Goal: Task Accomplishment & Management: Use online tool/utility

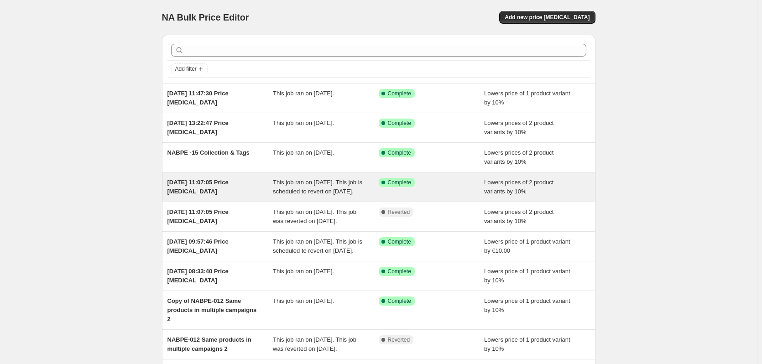
click at [235, 193] on div "[DATE] 11:07:05 Price [MEDICAL_DATA]" at bounding box center [220, 187] width 106 height 18
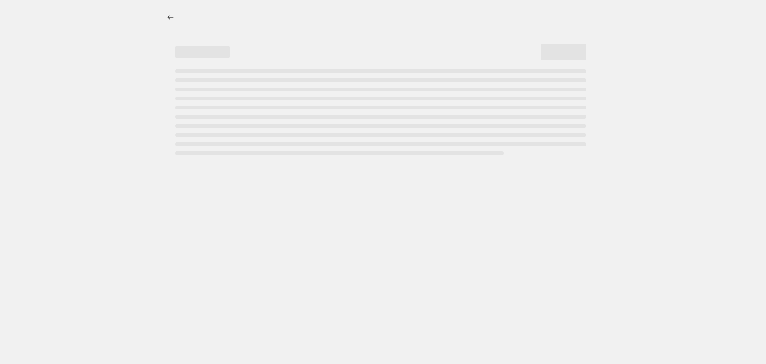
select select "percentage"
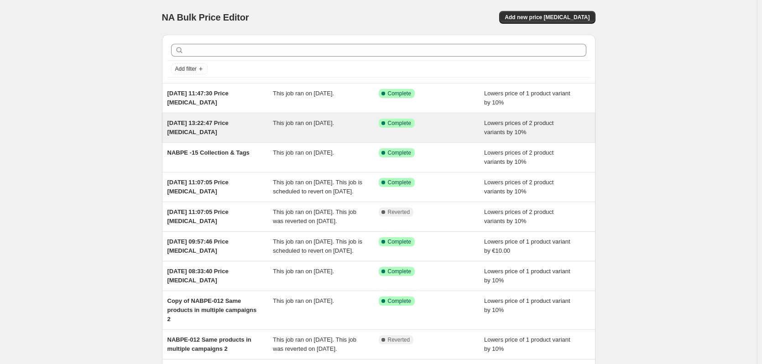
click at [239, 130] on div "[DATE] 13:22:47 Price [MEDICAL_DATA]" at bounding box center [220, 128] width 106 height 18
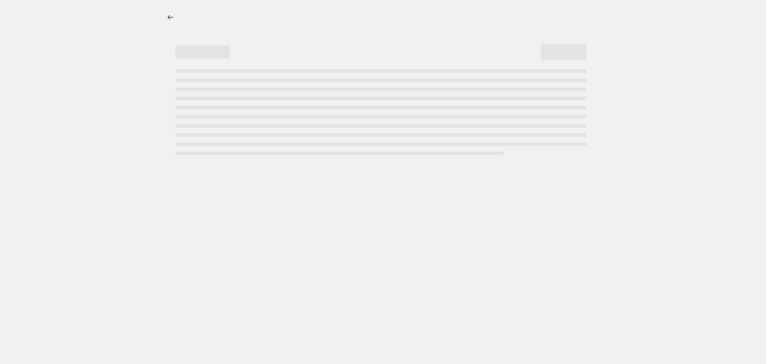
select select "percentage"
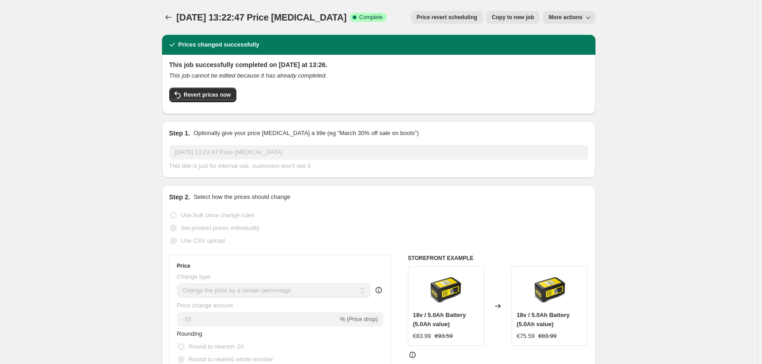
select select "percentage"
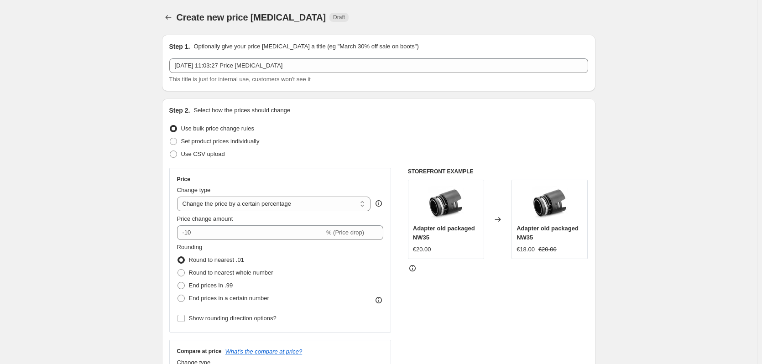
select select "percentage"
select select "collection"
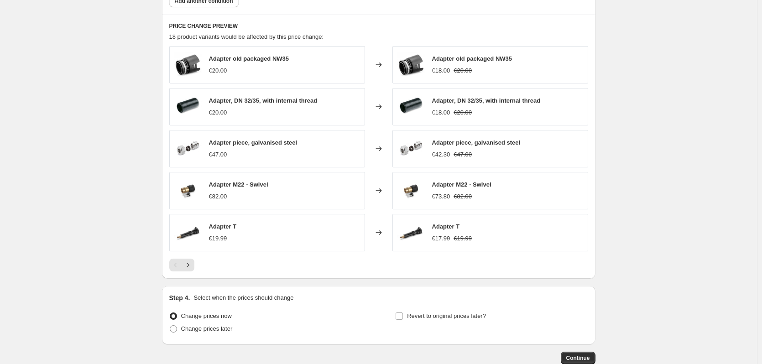
scroll to position [671, 0]
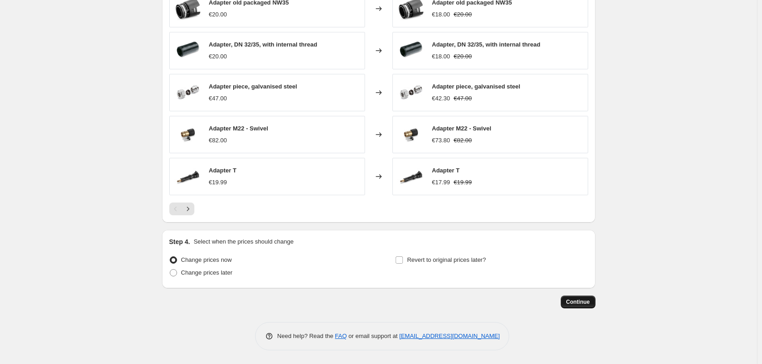
click at [575, 304] on span "Continue" at bounding box center [578, 301] width 24 height 7
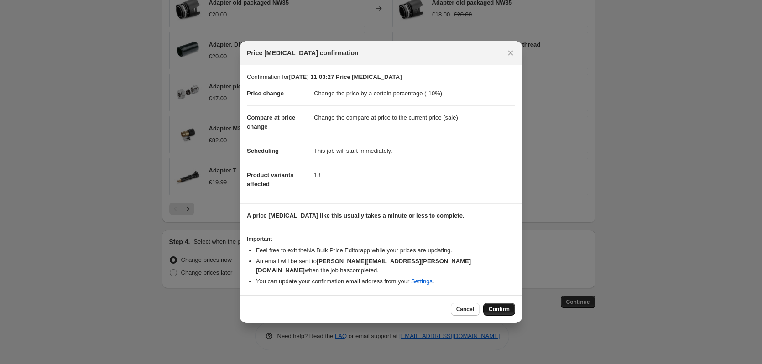
click at [501, 306] on span "Confirm" at bounding box center [498, 309] width 21 height 7
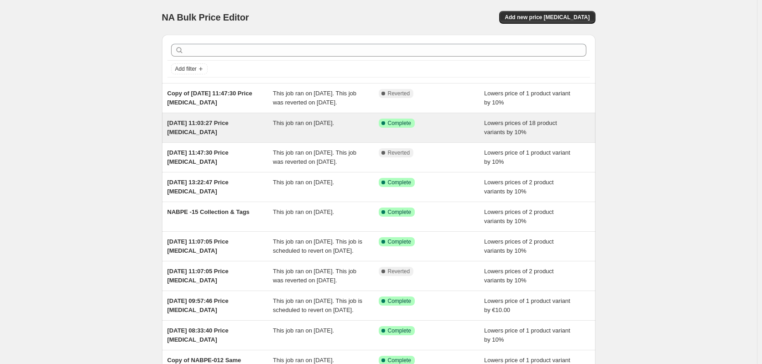
click at [221, 137] on div "[DATE] 11:03:27 Price [MEDICAL_DATA]" at bounding box center [220, 128] width 106 height 18
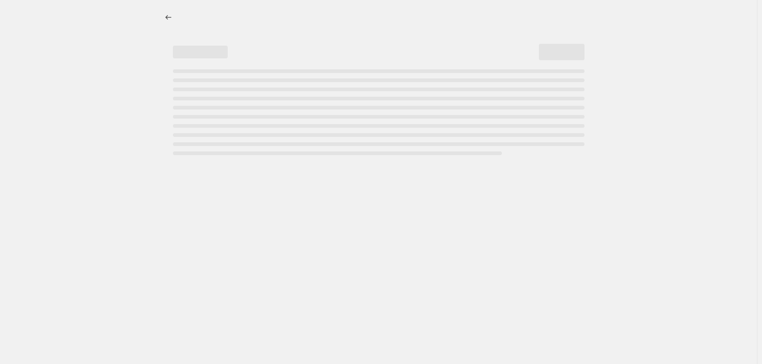
select select "percentage"
select select "collection"
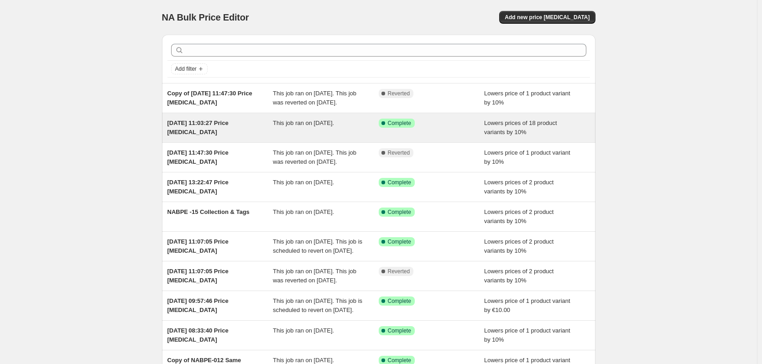
click at [228, 137] on div "[DATE] 11:03:27 Price [MEDICAL_DATA]" at bounding box center [220, 128] width 106 height 18
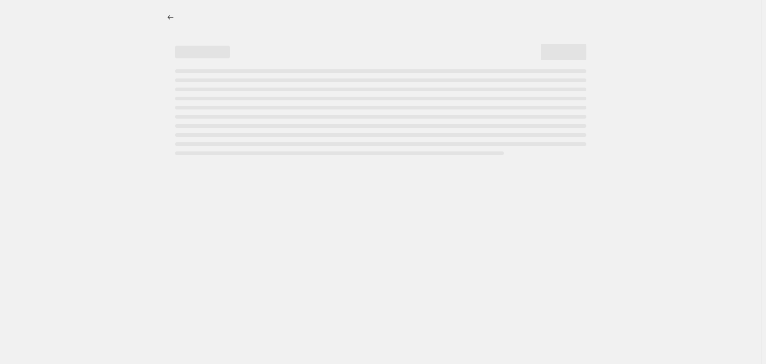
select select "percentage"
select select "collection"
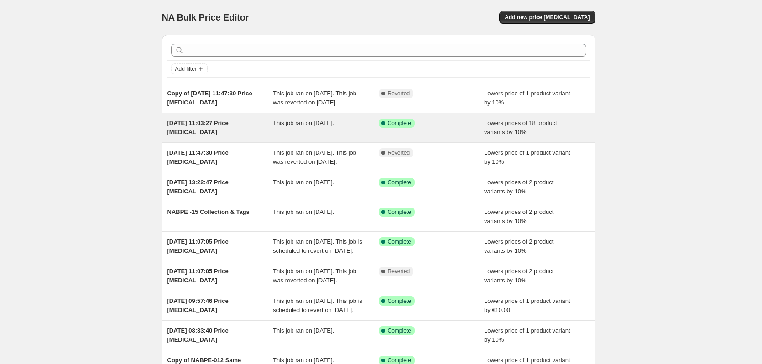
click at [224, 131] on span "[DATE] 11:03:27 Price [MEDICAL_DATA]" at bounding box center [197, 127] width 61 height 16
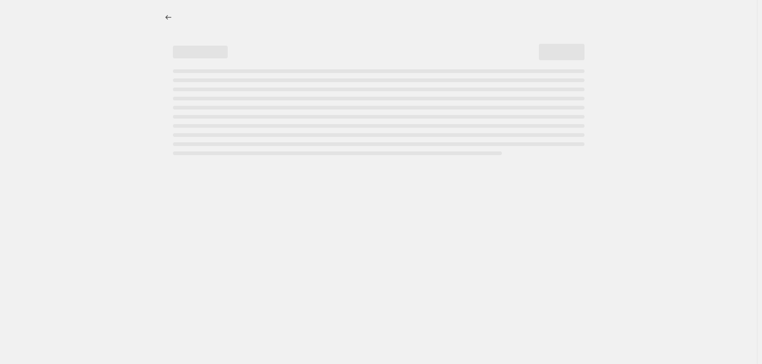
select select "percentage"
select select "collection"
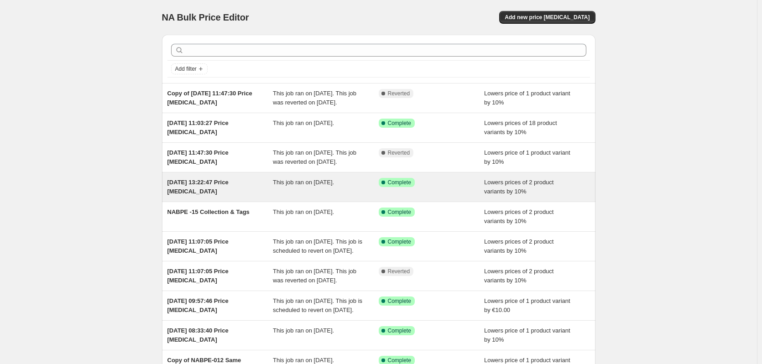
click at [220, 196] on div "[DATE] 13:22:47 Price [MEDICAL_DATA]" at bounding box center [220, 187] width 106 height 18
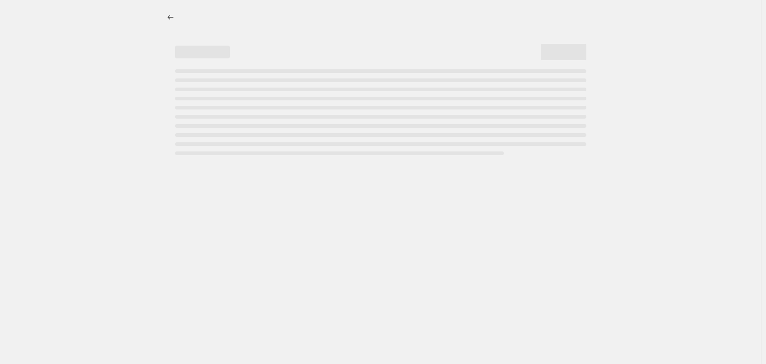
select select "percentage"
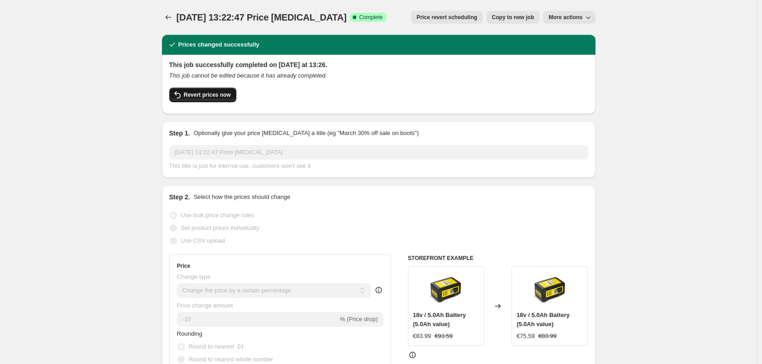
click at [202, 95] on span "Revert prices now" at bounding box center [207, 94] width 47 height 7
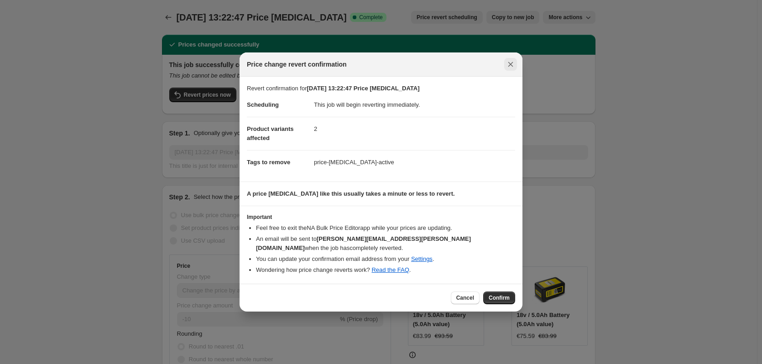
click at [512, 66] on icon "Close" at bounding box center [510, 64] width 9 height 9
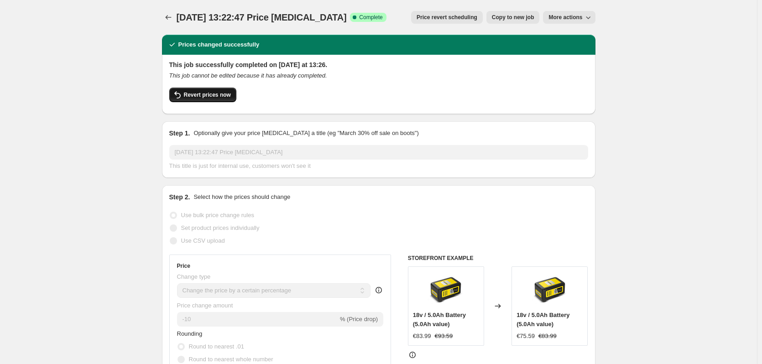
click at [216, 96] on span "Revert prices now" at bounding box center [207, 94] width 47 height 7
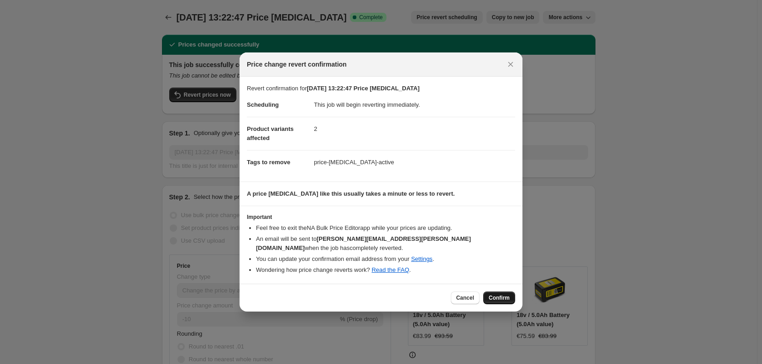
click at [497, 294] on span "Confirm" at bounding box center [498, 297] width 21 height 7
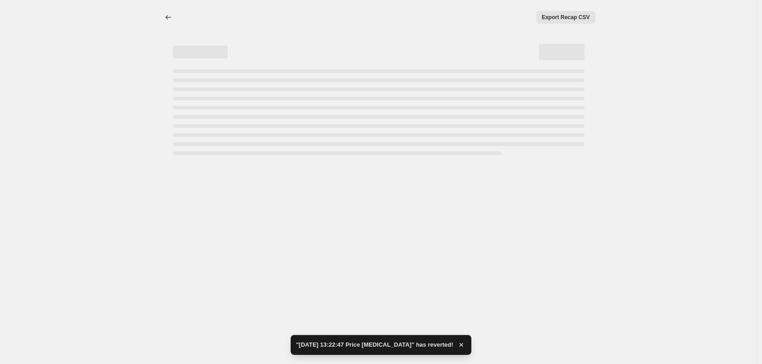
select select "percentage"
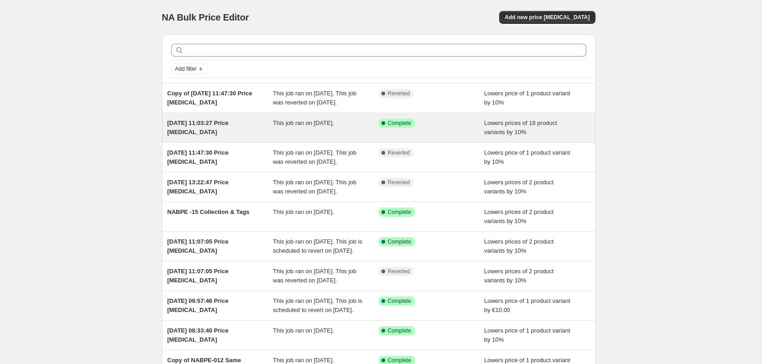
click at [223, 142] on div "18. Sept. 2025, 11:03:27 Price change job This job ran on 18. September 2025. S…" at bounding box center [378, 127] width 433 height 29
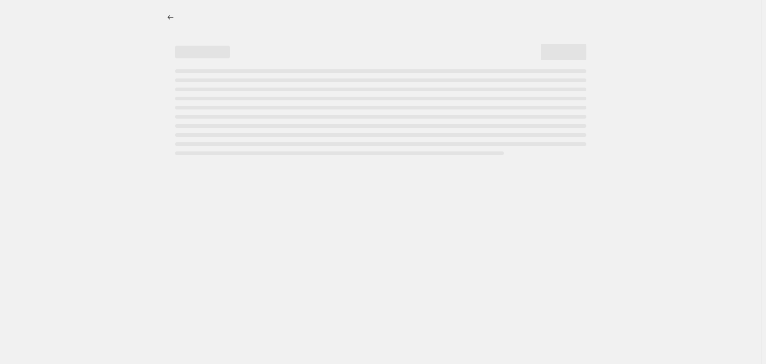
select select "percentage"
select select "collection"
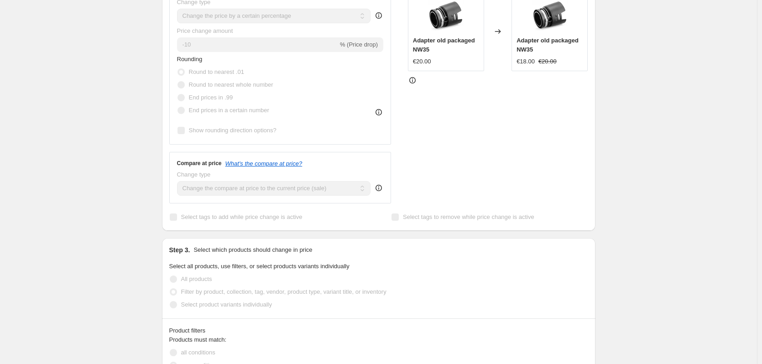
scroll to position [274, 0]
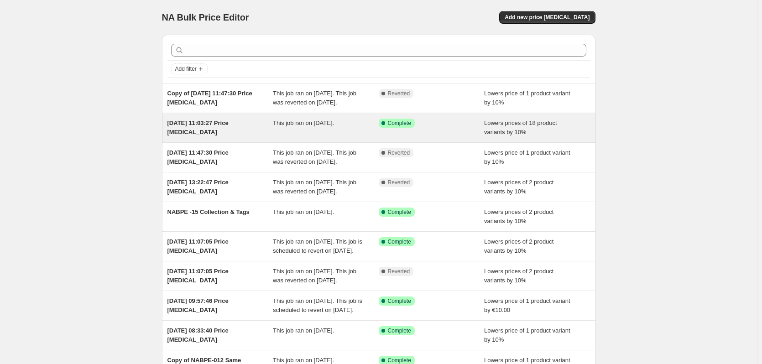
click at [213, 135] on span "[DATE] 11:03:27 Price [MEDICAL_DATA]" at bounding box center [197, 127] width 61 height 16
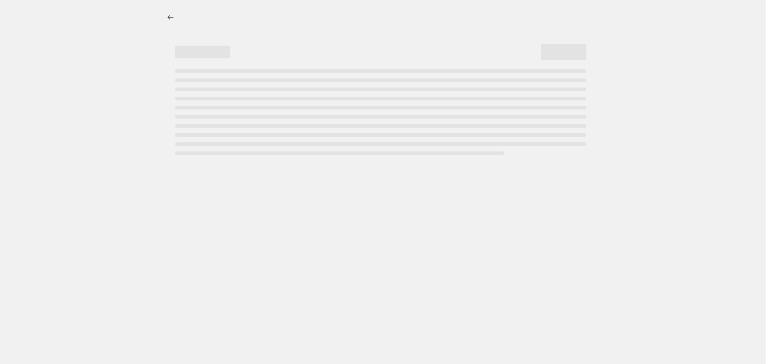
select select "percentage"
select select "collection"
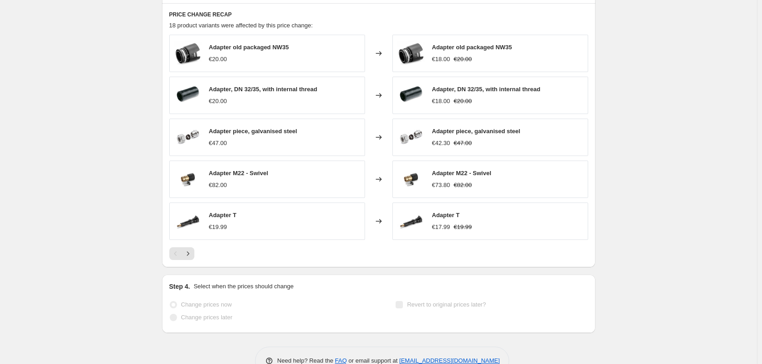
scroll to position [730, 0]
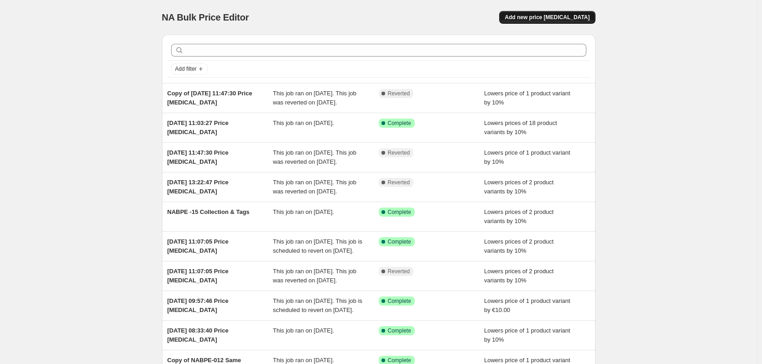
click at [545, 17] on span "Add new price [MEDICAL_DATA]" at bounding box center [546, 17] width 85 height 7
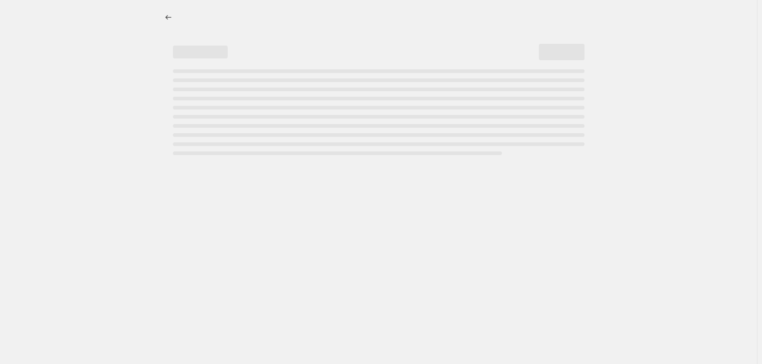
select select "percentage"
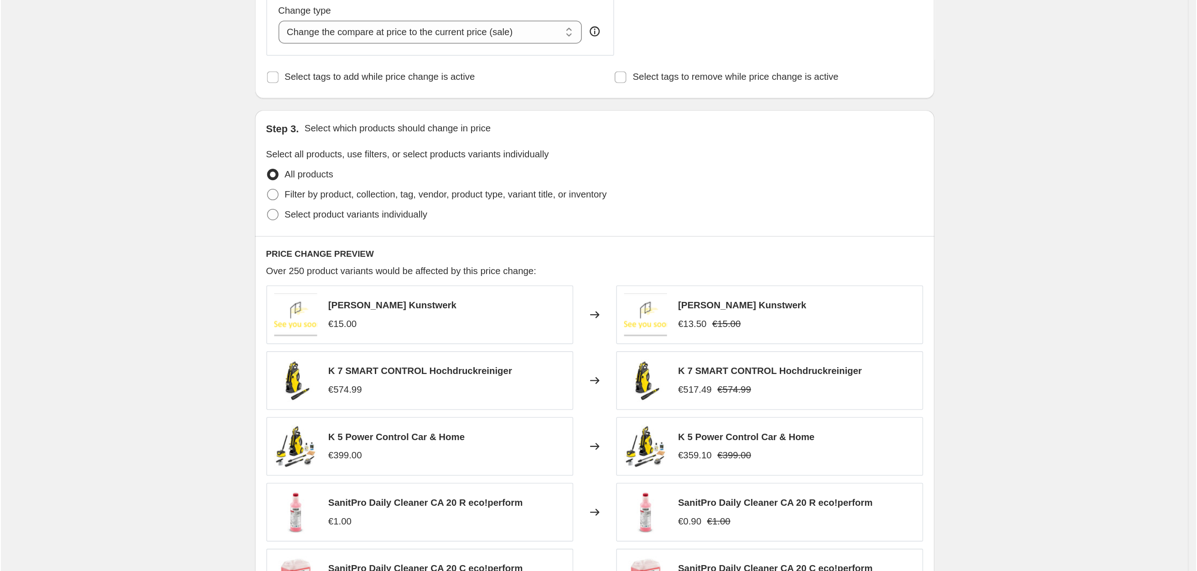
scroll to position [274, 0]
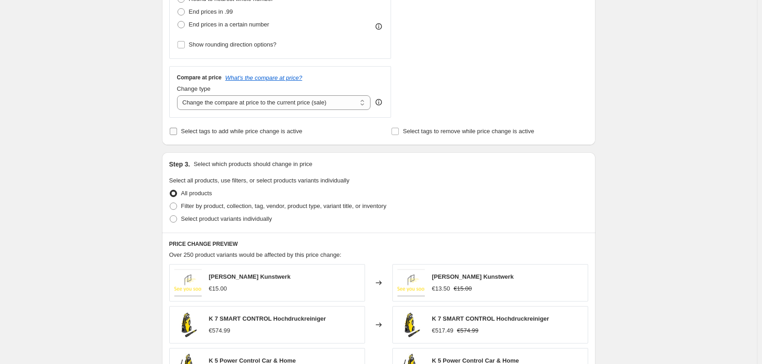
click at [177, 132] on input "Select tags to add while price change is active" at bounding box center [173, 131] width 7 height 7
checkbox input "true"
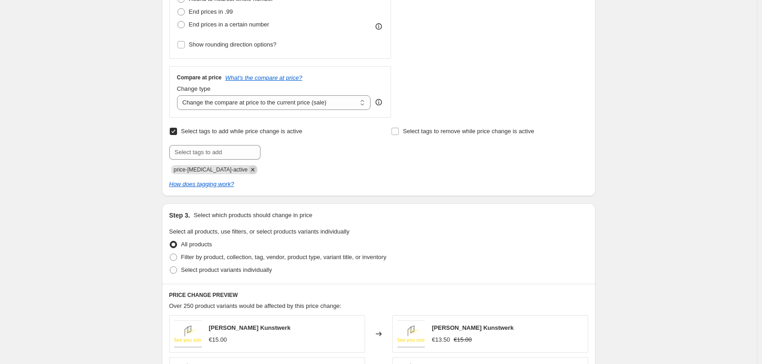
click at [249, 173] on icon "Remove price-change-job-active" at bounding box center [253, 170] width 8 height 8
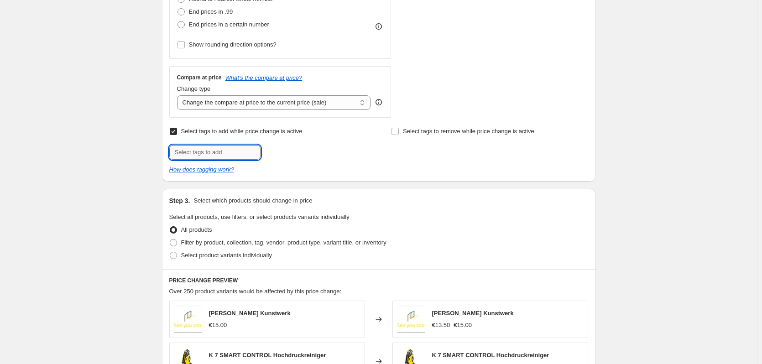
click at [238, 159] on input "text" at bounding box center [214, 152] width 91 height 15
type input "Hochdruckreiniger"
click at [295, 151] on span "Hochdruckrei..." at bounding box center [300, 151] width 40 height 6
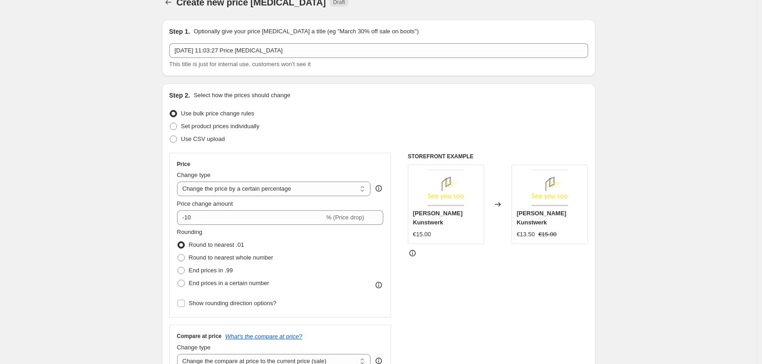
scroll to position [0, 0]
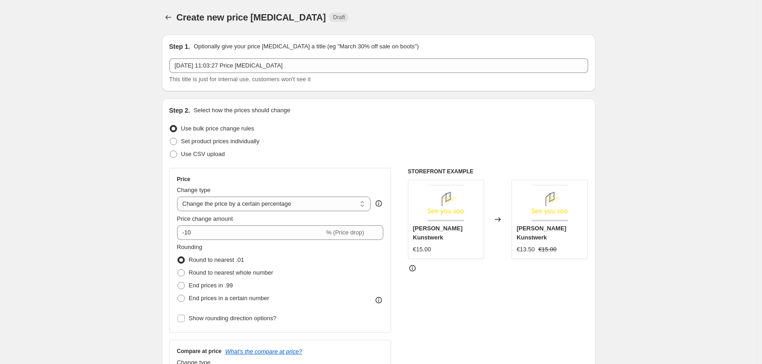
drag, startPoint x: 344, startPoint y: 0, endPoint x: 478, endPoint y: 3, distance: 134.1
click at [477, 10] on div "Create new price change job. This page is ready Create new price change job Dra…" at bounding box center [378, 17] width 433 height 35
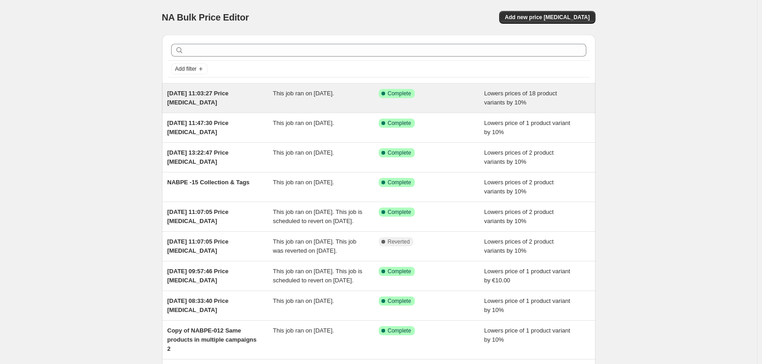
click at [192, 95] on span "[DATE] 11:03:27 Price [MEDICAL_DATA]" at bounding box center [197, 98] width 61 height 16
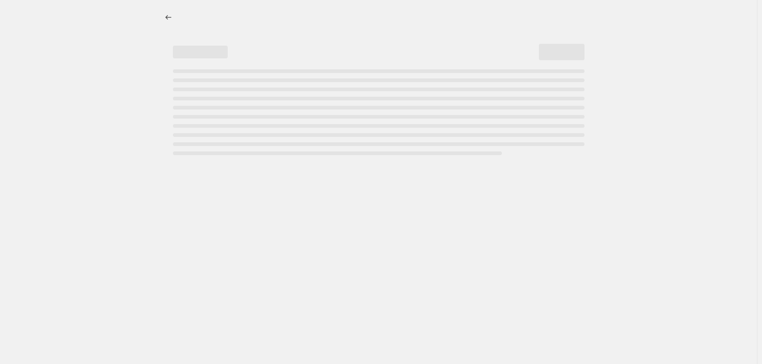
select select "percentage"
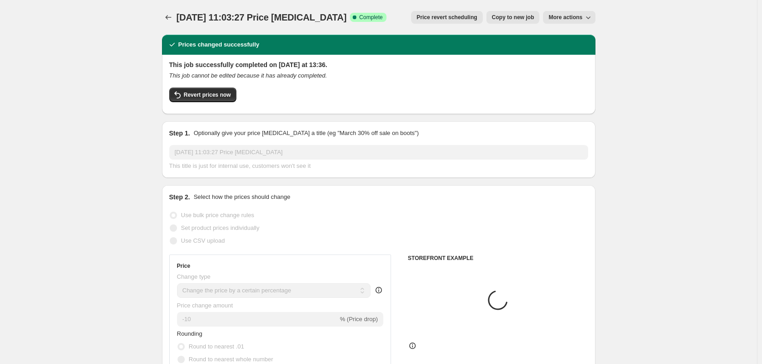
select select "collection"
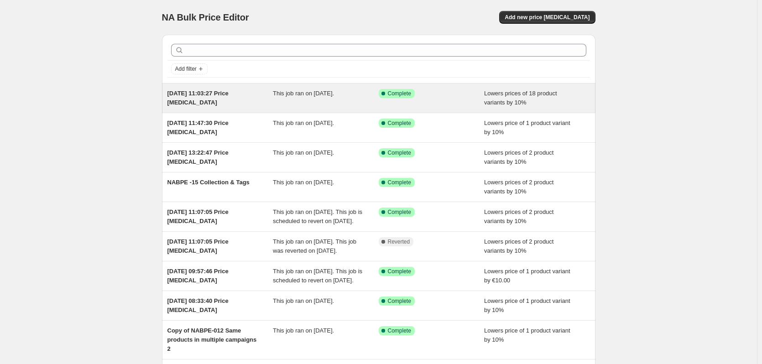
click at [249, 105] on div "[DATE] 11:03:27 Price [MEDICAL_DATA]" at bounding box center [220, 98] width 106 height 18
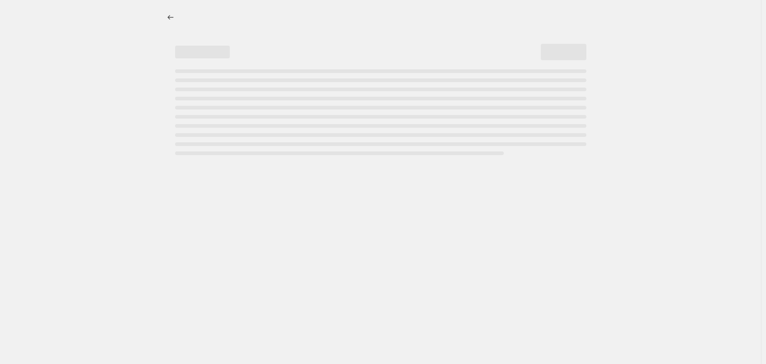
select select "percentage"
select select "collection"
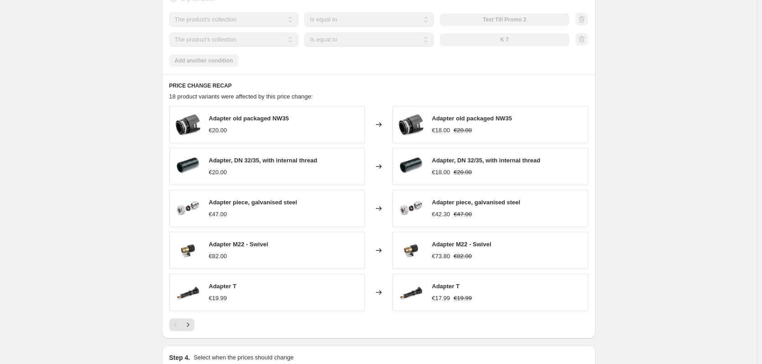
scroll to position [593, 0]
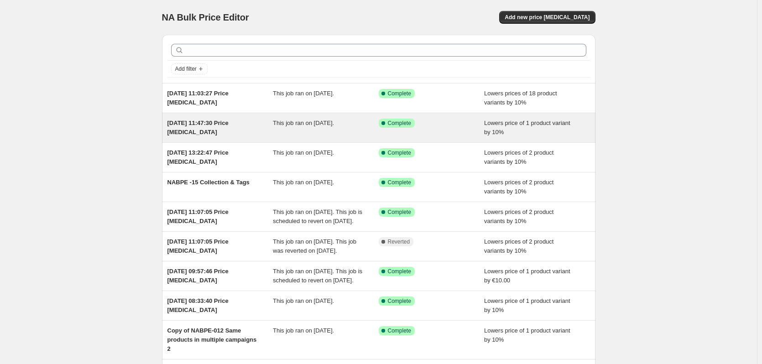
click at [213, 133] on div "[DATE] 11:47:30 Price [MEDICAL_DATA]" at bounding box center [220, 128] width 106 height 18
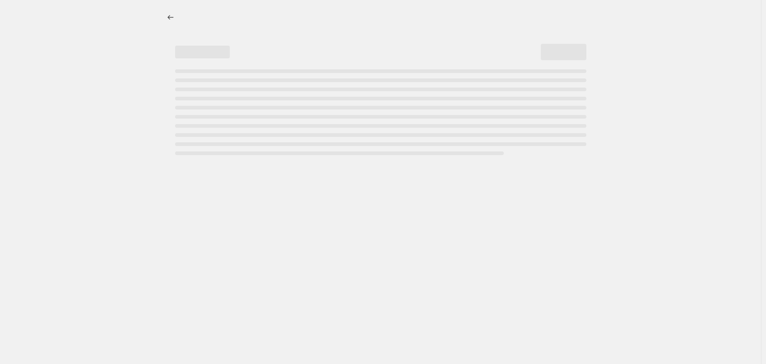
select select "percentage"
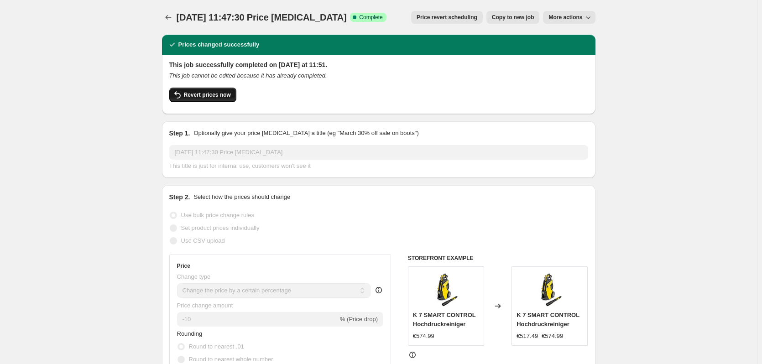
click at [212, 94] on span "Revert prices now" at bounding box center [207, 94] width 47 height 7
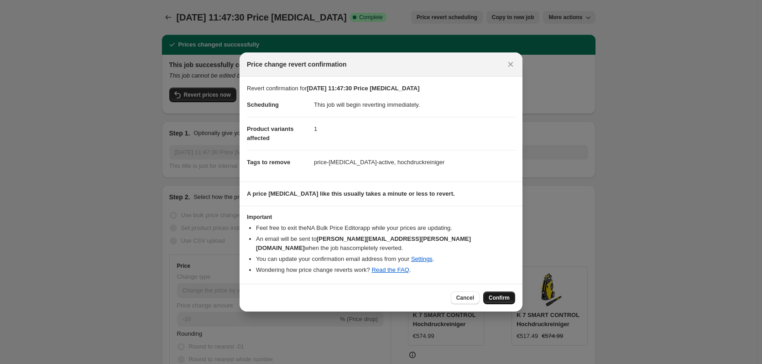
click at [492, 294] on span "Confirm" at bounding box center [498, 297] width 21 height 7
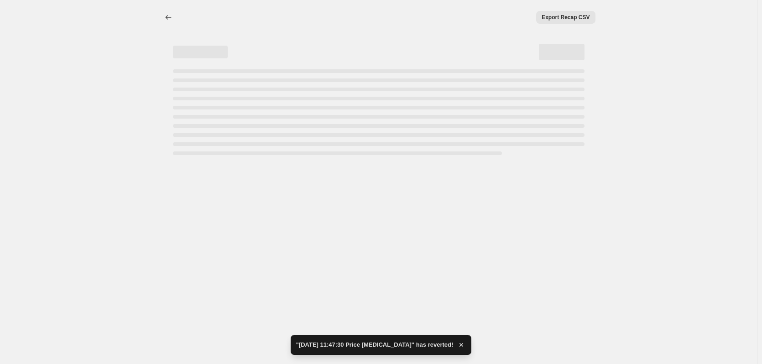
select select "percentage"
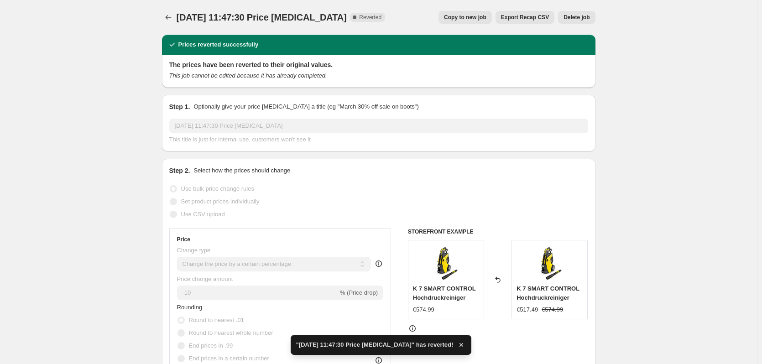
click at [479, 17] on span "Copy to new job" at bounding box center [465, 17] width 42 height 7
select select "percentage"
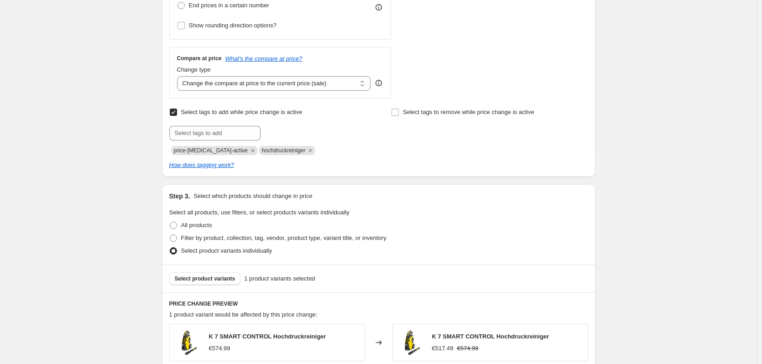
scroll to position [277, 0]
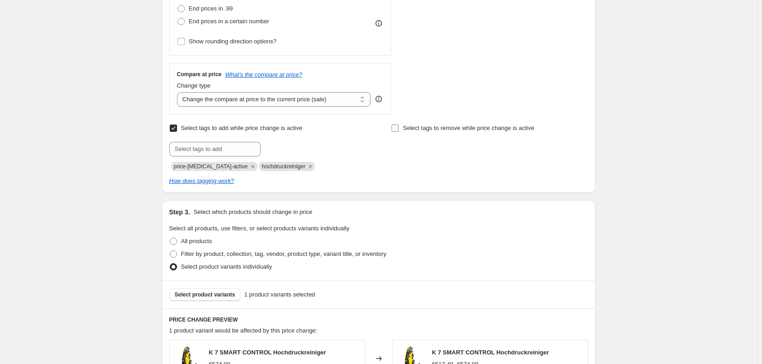
click at [399, 130] on input "Select tags to remove while price change is active" at bounding box center [394, 128] width 7 height 7
click at [410, 150] on input "text" at bounding box center [436, 149] width 91 height 15
click at [511, 147] on div at bounding box center [489, 149] width 197 height 15
click at [397, 129] on input "Select tags to remove while price change is active" at bounding box center [394, 128] width 7 height 7
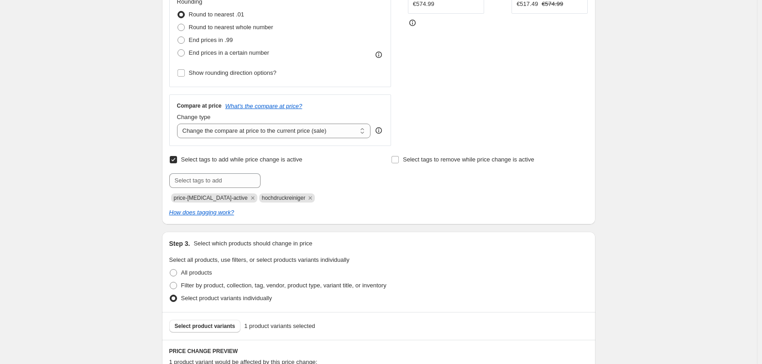
scroll to position [231, 0]
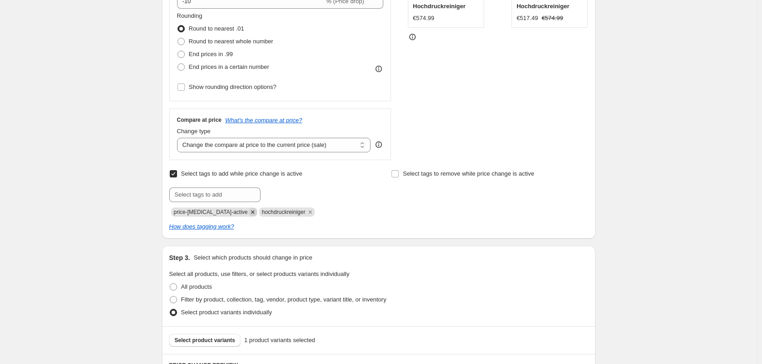
click at [251, 213] on icon "Remove price-change-job-active" at bounding box center [252, 211] width 3 height 3
click at [399, 178] on span at bounding box center [395, 174] width 8 height 8
click at [399, 177] on input "Select tags to remove while price change is active" at bounding box center [394, 173] width 7 height 7
click at [425, 194] on input "text" at bounding box center [436, 194] width 91 height 15
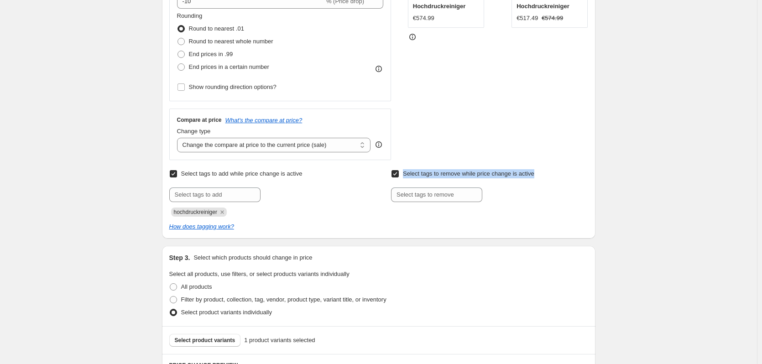
drag, startPoint x: 542, startPoint y: 175, endPoint x: 405, endPoint y: 177, distance: 136.8
click at [405, 177] on div "Select tags to remove while price change is active Submit" at bounding box center [489, 184] width 197 height 35
copy span "Select tags to remove while price change is active"
click at [397, 175] on input "Select tags to remove while price change is active" at bounding box center [394, 173] width 7 height 7
checkbox input "false"
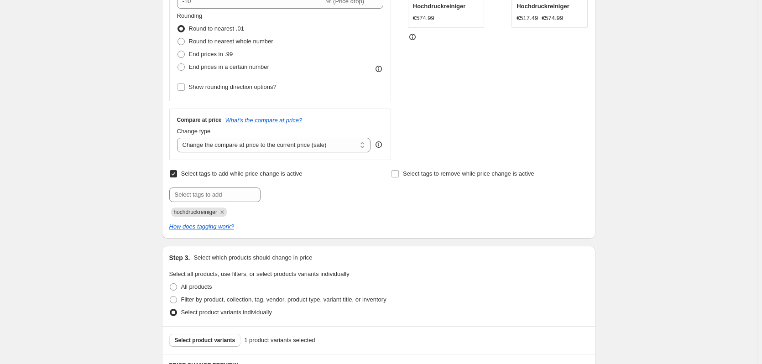
click at [473, 186] on div "Select tags to remove while price change is active" at bounding box center [489, 191] width 197 height 49
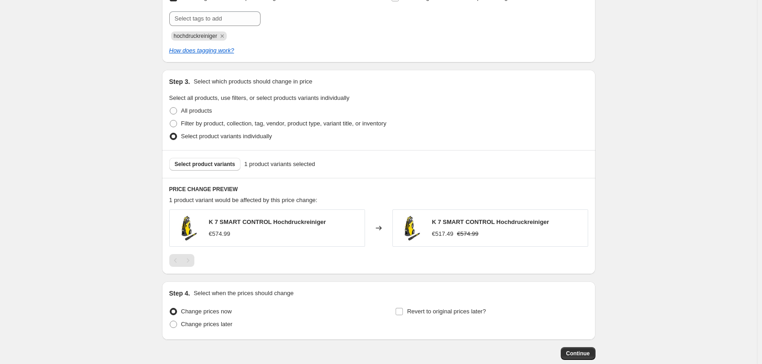
scroll to position [459, 0]
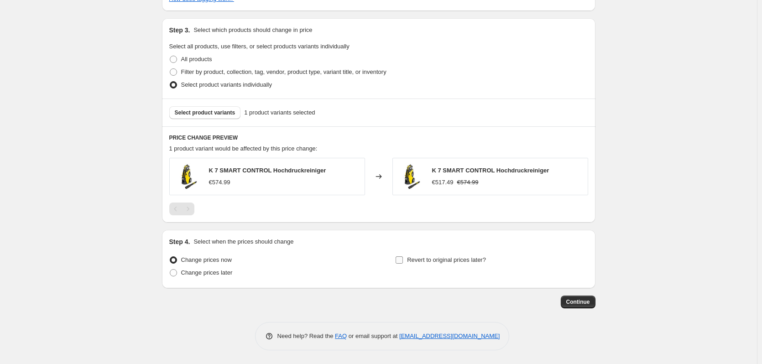
click at [403, 264] on span at bounding box center [399, 260] width 8 height 8
click at [403, 264] on input "Revert to original prices later?" at bounding box center [398, 259] width 7 height 7
checkbox input "true"
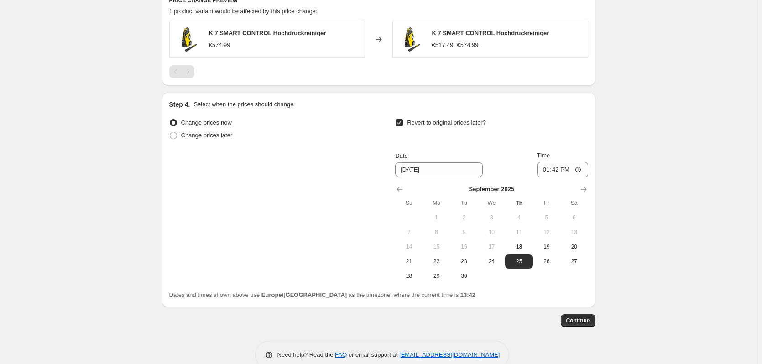
scroll to position [615, 0]
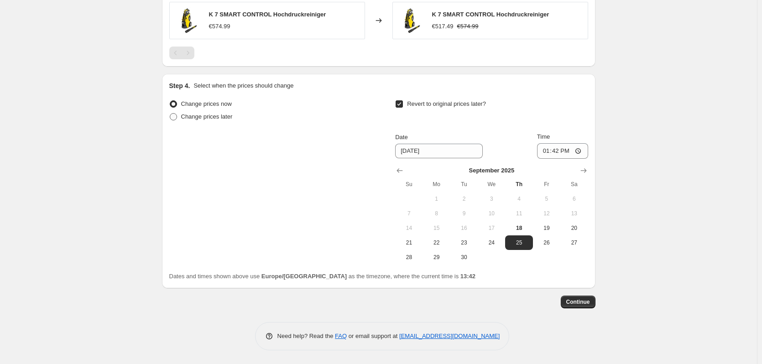
click at [176, 114] on span at bounding box center [173, 116] width 7 height 7
click at [170, 114] on input "Change prices later" at bounding box center [170, 113] width 0 height 0
radio input "true"
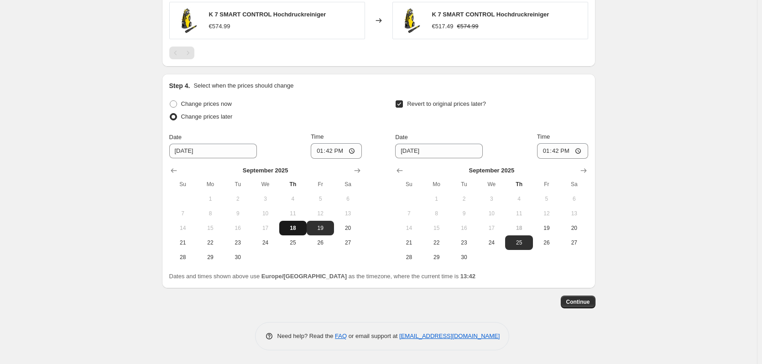
click at [295, 227] on span "18" at bounding box center [293, 227] width 20 height 7
type input "[DATE]"
click at [344, 151] on input "13:42" at bounding box center [336, 151] width 51 height 16
click at [355, 154] on input "13:42" at bounding box center [336, 151] width 51 height 16
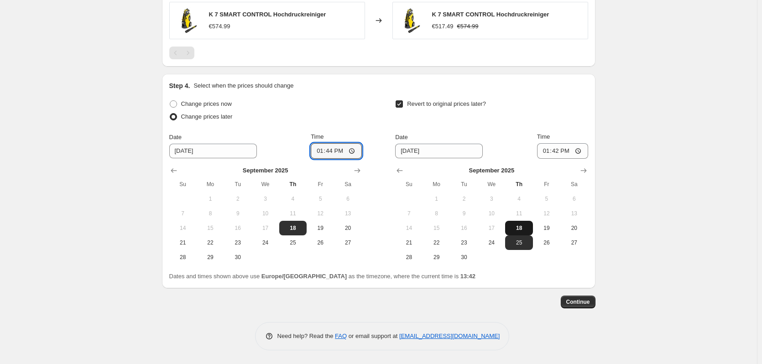
type input "13:44"
click at [518, 228] on span "18" at bounding box center [519, 227] width 20 height 7
type input "[DATE]"
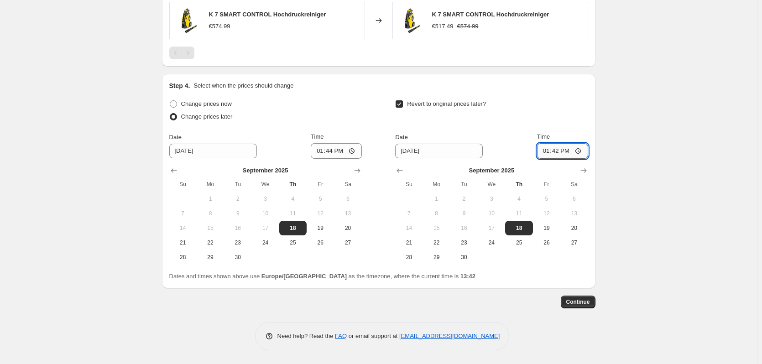
click at [563, 156] on input "13:42" at bounding box center [562, 151] width 51 height 16
click at [574, 152] on input "13:42" at bounding box center [562, 151] width 51 height 16
click at [349, 150] on input "13:44" at bounding box center [336, 151] width 51 height 16
type input "13:43"
click at [563, 147] on input "13:42" at bounding box center [562, 151] width 51 height 16
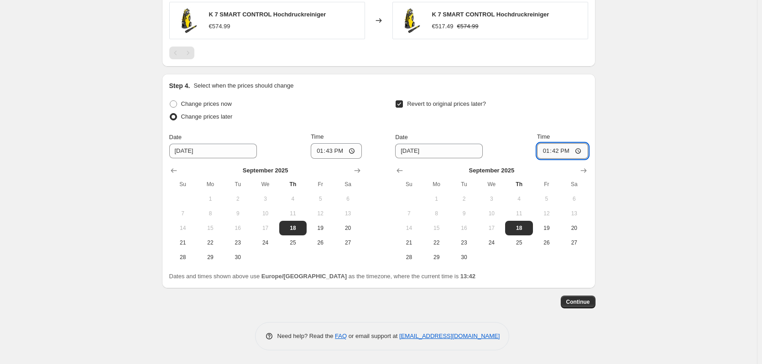
click at [572, 152] on input "13:42" at bounding box center [562, 151] width 51 height 16
click at [582, 151] on input "13:42" at bounding box center [562, 151] width 51 height 16
type input "13:44"
click at [574, 300] on span "Continue" at bounding box center [578, 301] width 24 height 7
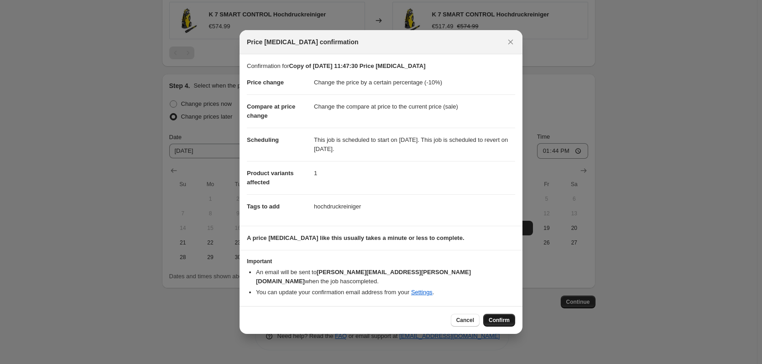
click at [496, 317] on span "Confirm" at bounding box center [498, 320] width 21 height 7
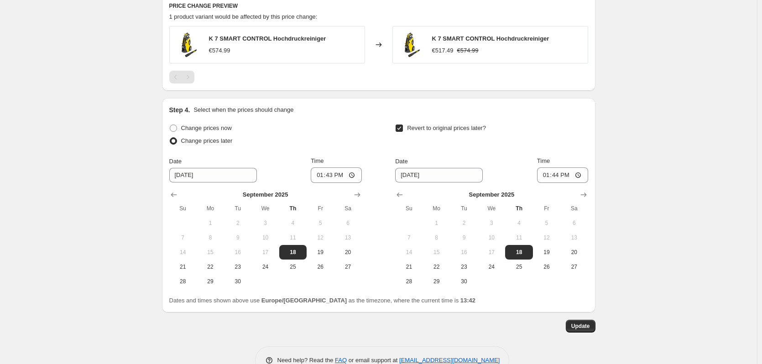
scroll to position [671, 0]
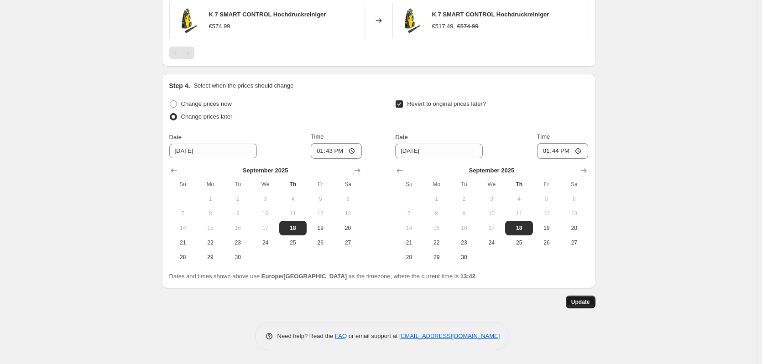
click at [576, 301] on span "Update" at bounding box center [580, 301] width 19 height 7
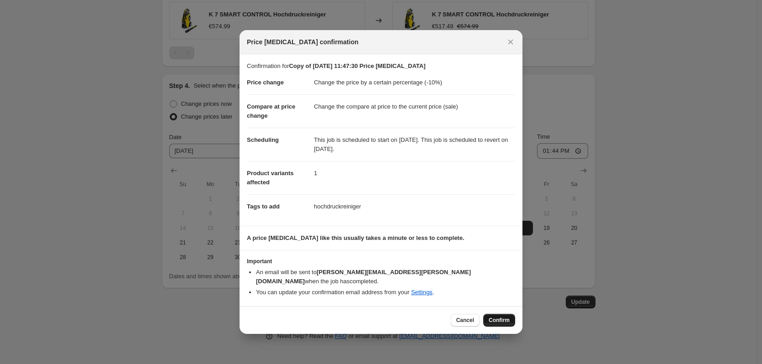
click at [502, 317] on span "Confirm" at bounding box center [498, 320] width 21 height 7
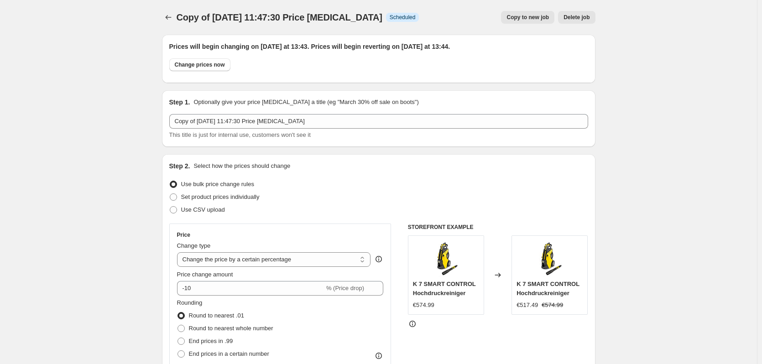
select select "percentage"
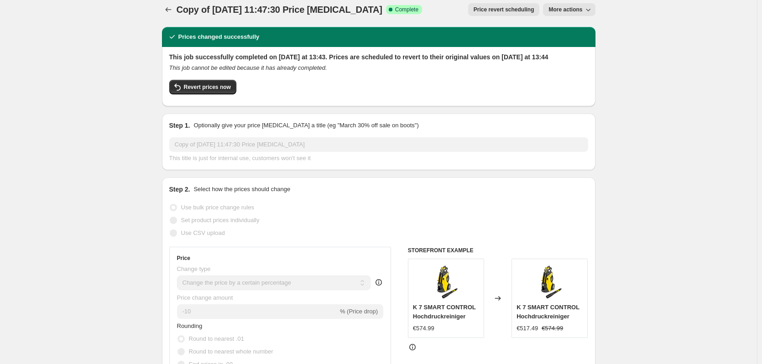
scroll to position [7, 0]
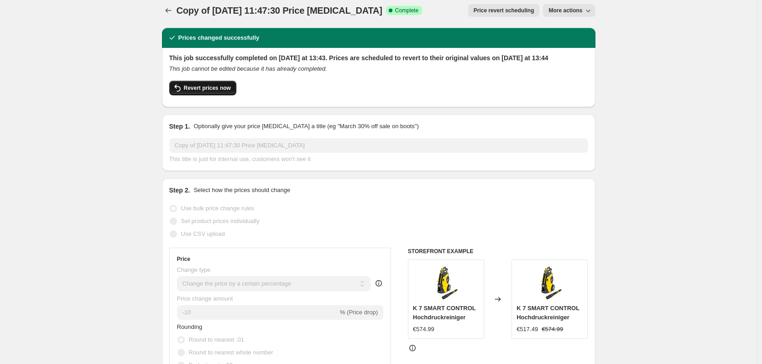
click at [194, 95] on button "Revert prices now" at bounding box center [202, 88] width 67 height 15
checkbox input "false"
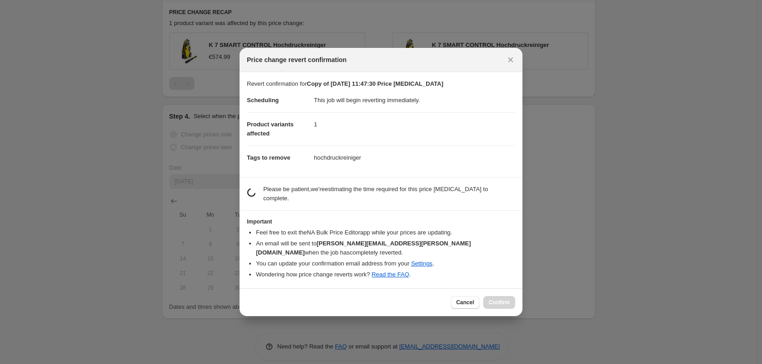
scroll to position [0, 0]
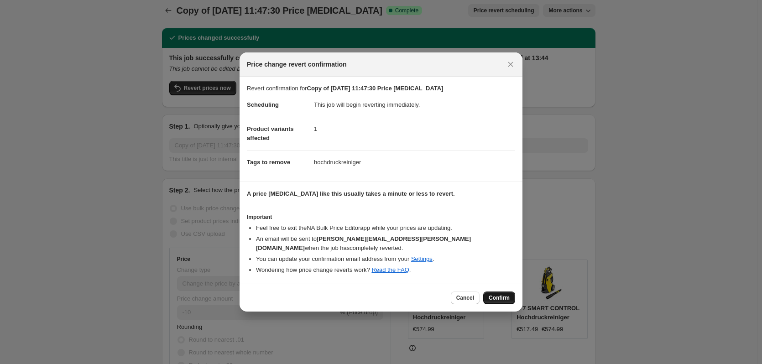
click at [492, 294] on span "Confirm" at bounding box center [498, 297] width 21 height 7
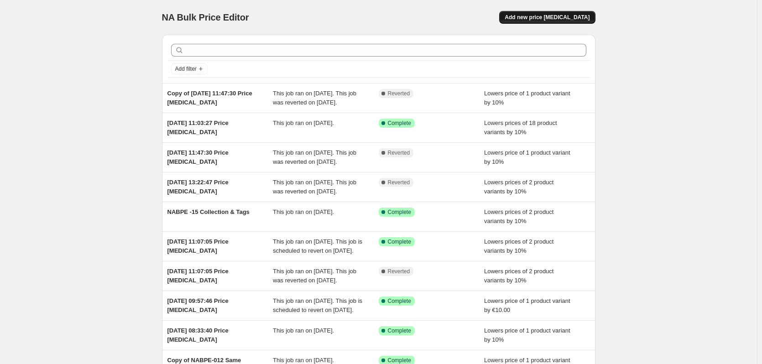
click at [546, 20] on span "Add new price [MEDICAL_DATA]" at bounding box center [546, 17] width 85 height 7
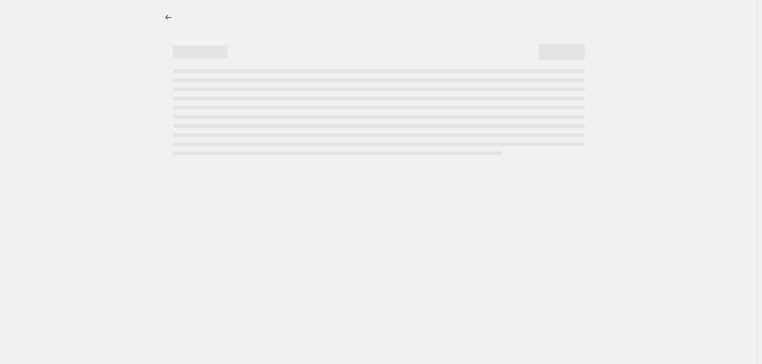
select select "percentage"
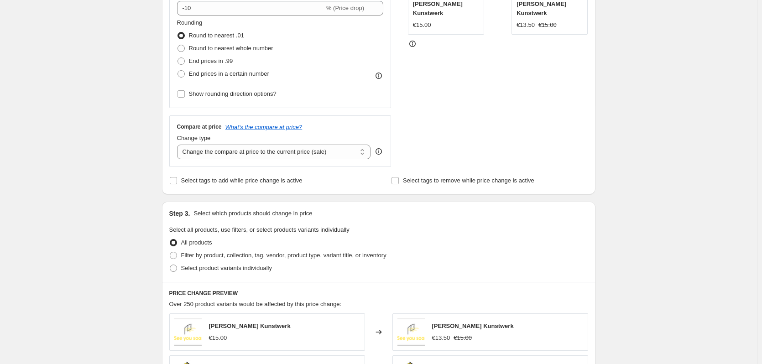
scroll to position [274, 0]
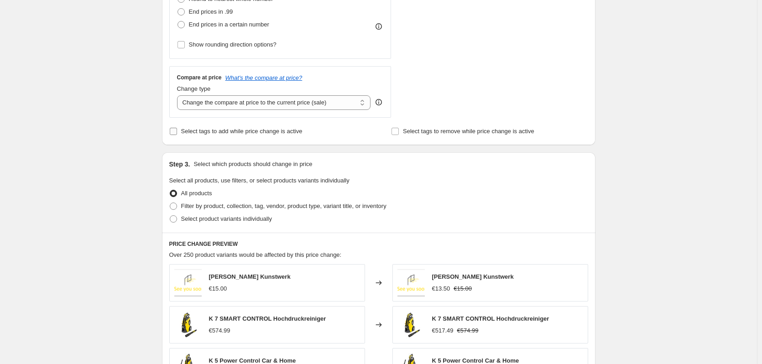
click at [181, 132] on label "Select tags to add while price change is active" at bounding box center [235, 131] width 133 height 13
click at [177, 132] on input "Select tags to add while price change is active" at bounding box center [173, 131] width 7 height 7
checkbox input "true"
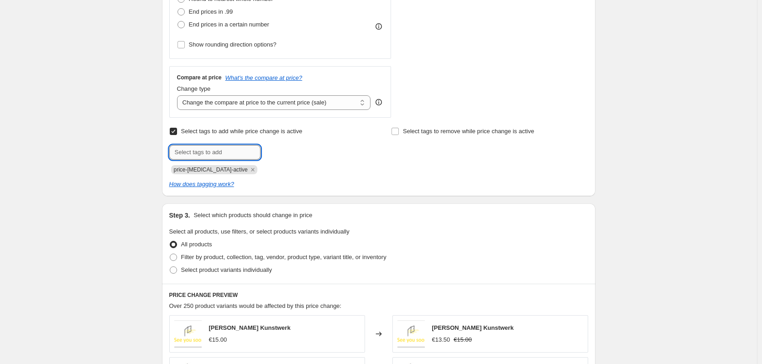
click at [202, 152] on input "text" at bounding box center [214, 152] width 91 height 15
type input "hochdruckreiniger"
click at [281, 152] on span "Add hochdruckrei..." at bounding box center [294, 151] width 52 height 7
click at [249, 171] on icon "Remove price-change-job-active" at bounding box center [253, 170] width 8 height 8
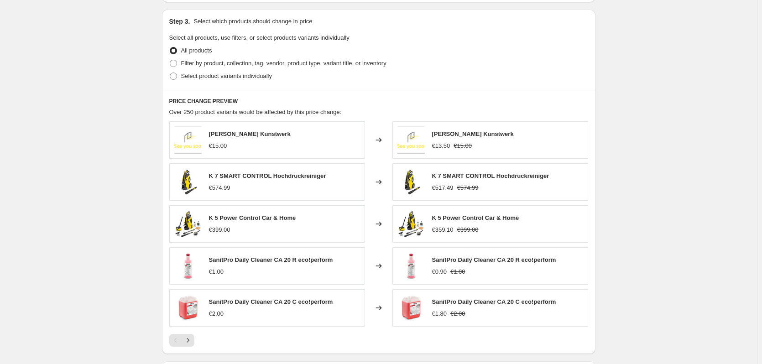
scroll to position [365, 0]
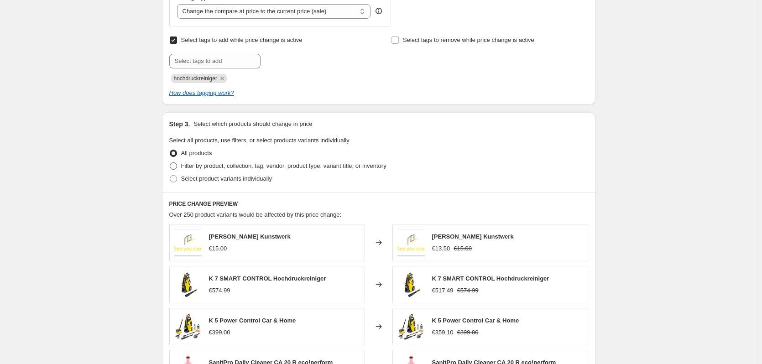
click at [176, 169] on span at bounding box center [173, 165] width 7 height 7
click at [170, 163] on input "Filter by product, collection, tag, vendor, product type, variant title, or inv…" at bounding box center [170, 162] width 0 height 0
radio input "true"
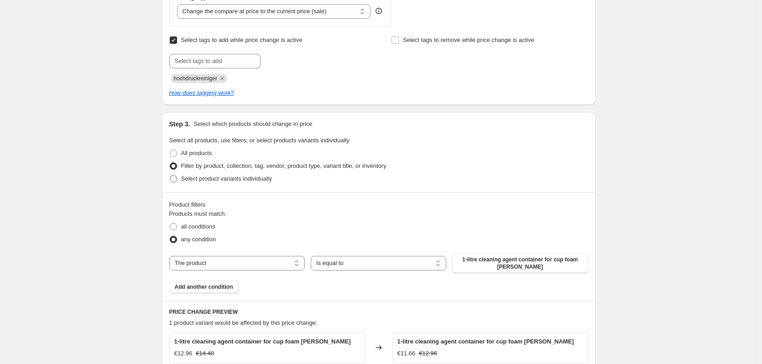
click at [177, 182] on span at bounding box center [173, 178] width 7 height 7
click at [170, 176] on input "Select product variants individually" at bounding box center [170, 175] width 0 height 0
radio input "true"
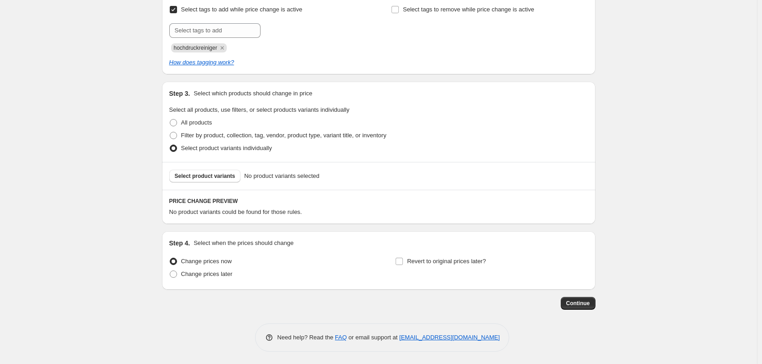
scroll to position [397, 0]
click at [205, 184] on div "Select product variants No product variants selected" at bounding box center [378, 175] width 433 height 28
click at [206, 178] on button "Select product variants" at bounding box center [205, 174] width 72 height 13
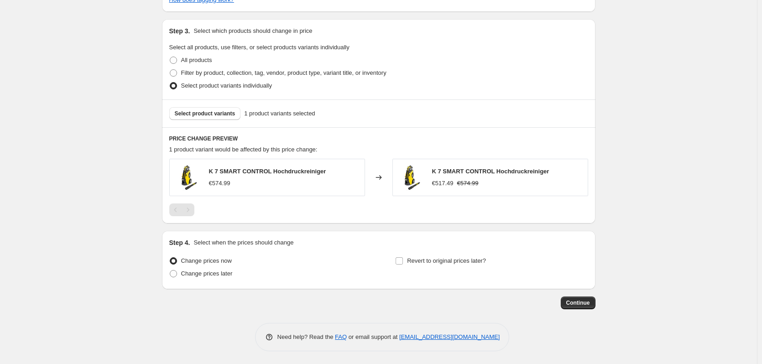
scroll to position [459, 0]
click at [175, 274] on span at bounding box center [173, 272] width 7 height 7
click at [170, 270] on input "Change prices later" at bounding box center [170, 269] width 0 height 0
radio input "true"
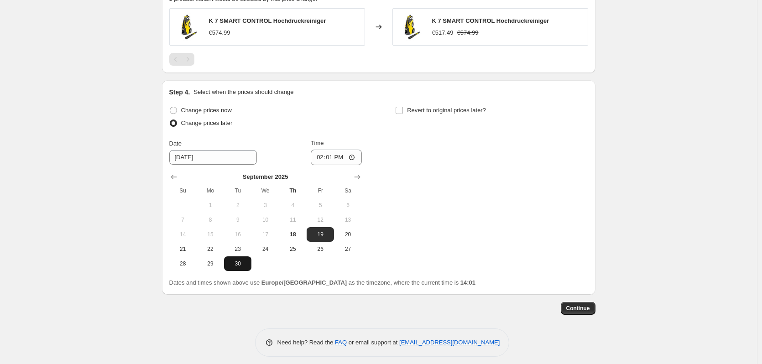
scroll to position [615, 0]
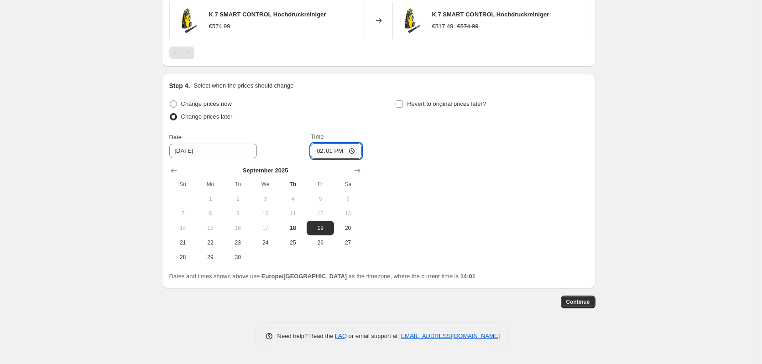
click at [341, 154] on input "14:01" at bounding box center [336, 151] width 51 height 16
click at [350, 152] on input "14:01" at bounding box center [336, 151] width 51 height 16
type input "14:02"
click at [406, 103] on label "Revert to original prices later?" at bounding box center [440, 104] width 91 height 13
click at [403, 103] on input "Revert to original prices later?" at bounding box center [398, 103] width 7 height 7
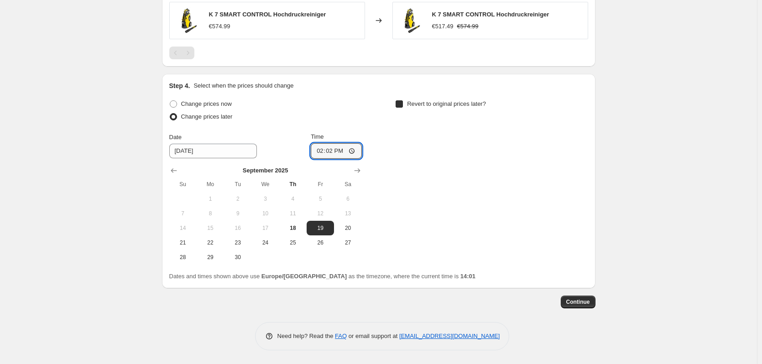
checkbox input "true"
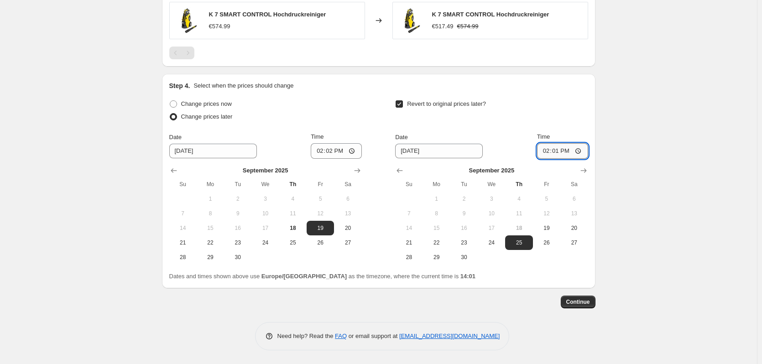
click at [568, 151] on input "14:01" at bounding box center [562, 151] width 51 height 16
click at [578, 153] on input "14:01" at bounding box center [562, 151] width 51 height 16
type input "14:04"
click at [576, 301] on span "Continue" at bounding box center [578, 301] width 24 height 7
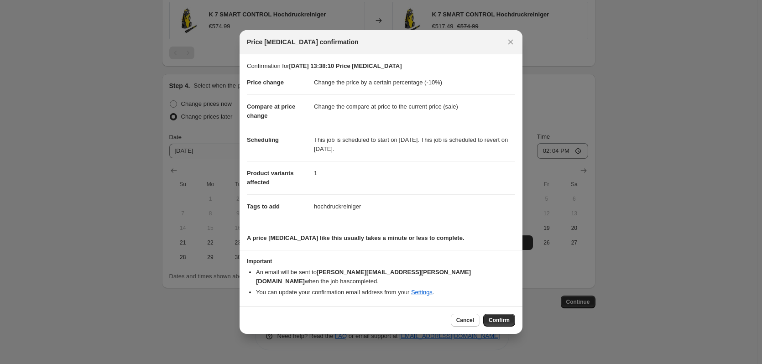
click at [625, 214] on div at bounding box center [381, 182] width 762 height 364
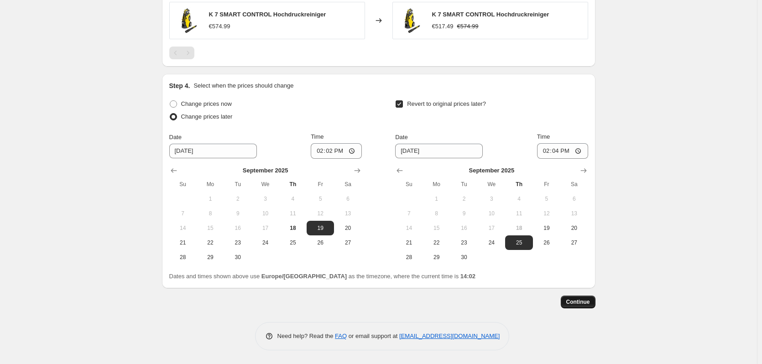
click at [568, 301] on button "Continue" at bounding box center [578, 302] width 35 height 13
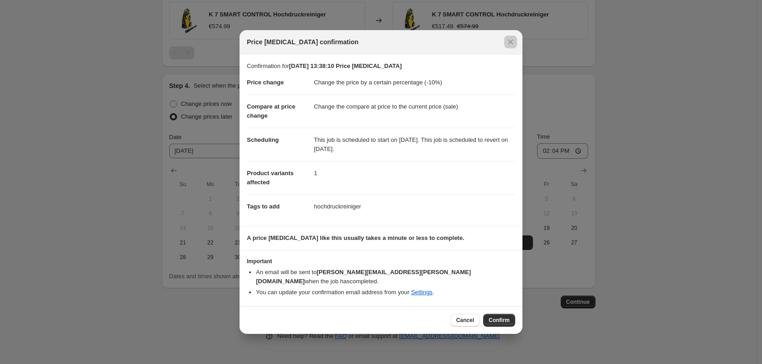
click at [637, 230] on div at bounding box center [381, 182] width 762 height 364
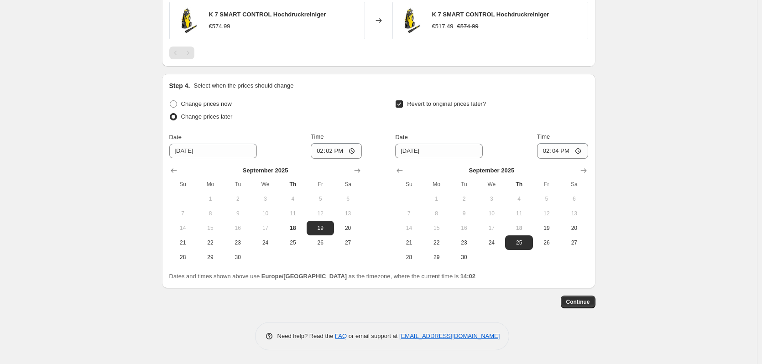
click at [344, 300] on div "Continue" at bounding box center [378, 302] width 433 height 13
click at [590, 304] on span "Continue" at bounding box center [578, 301] width 24 height 7
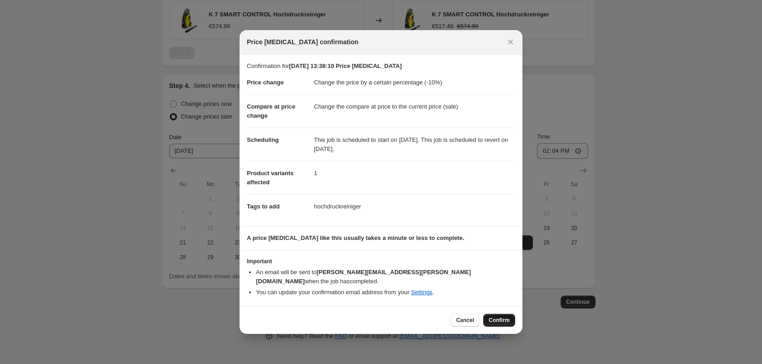
click at [502, 318] on span "Confirm" at bounding box center [498, 320] width 21 height 7
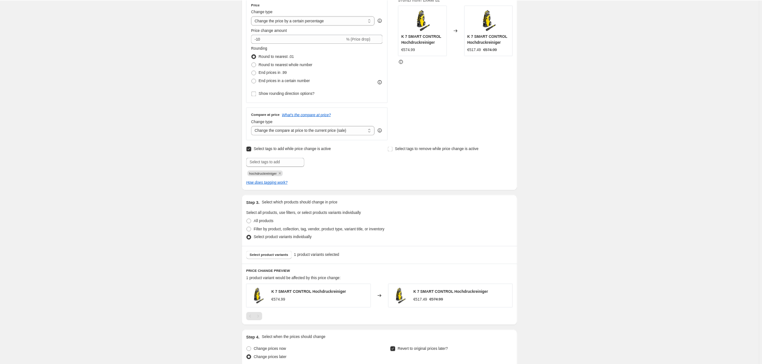
scroll to position [228, 0]
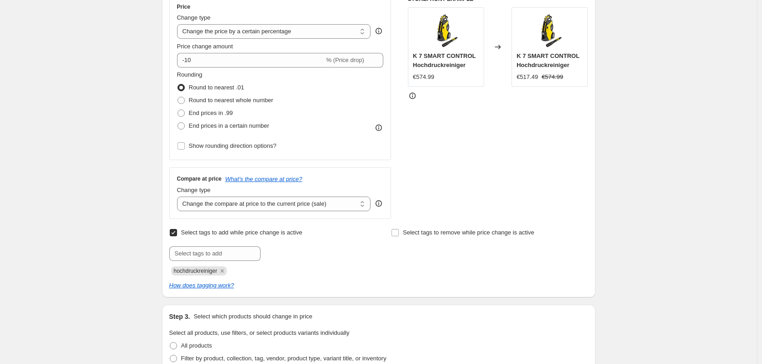
drag, startPoint x: 961, startPoint y: 4, endPoint x: 167, endPoint y: 156, distance: 808.6
click at [161, 156] on div "Prices will begin changing on 19. September 2025 at 14:02. Prices will begin re…" at bounding box center [375, 274] width 441 height 951
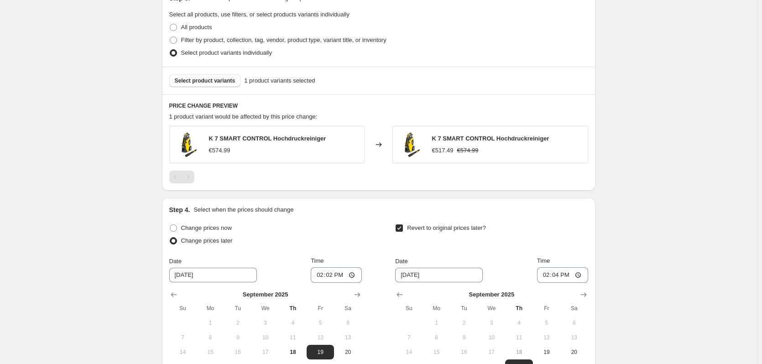
scroll to position [639, 0]
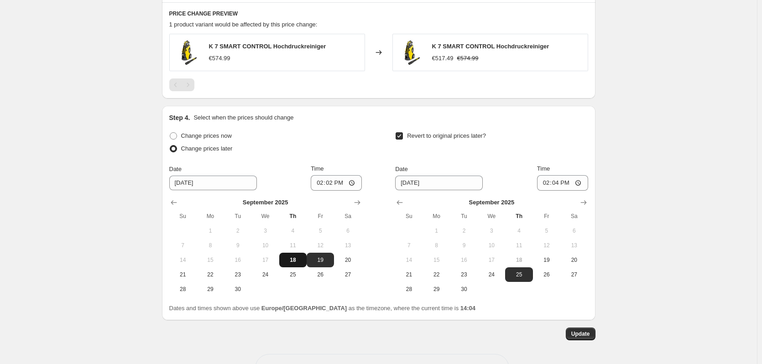
click at [300, 261] on span "18" at bounding box center [293, 259] width 20 height 7
type input "[DATE]"
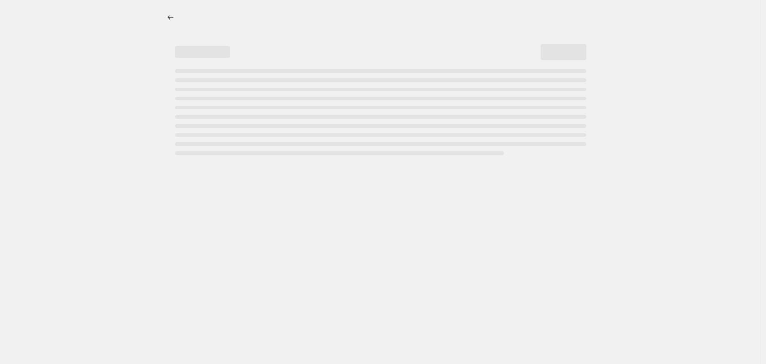
select select "percentage"
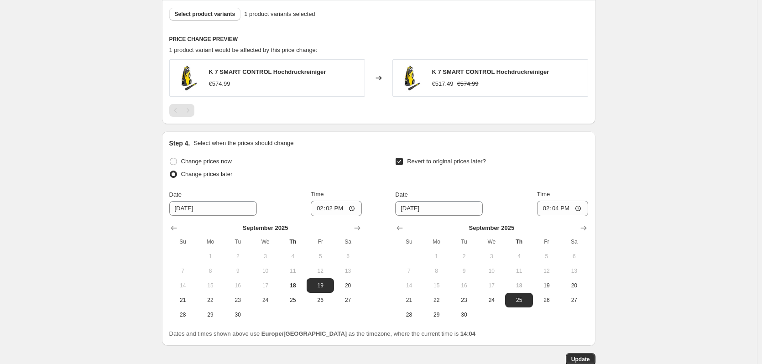
scroll to position [671, 0]
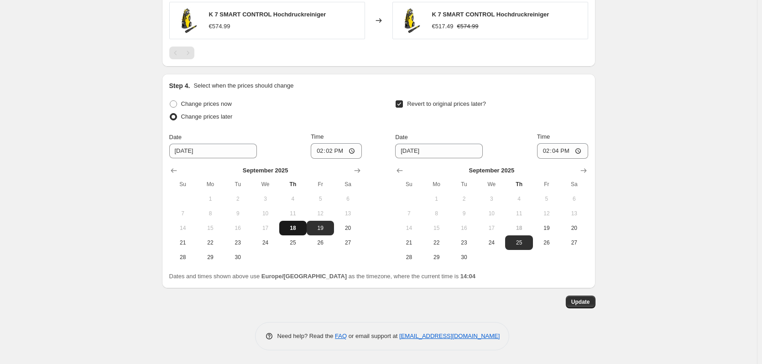
click at [298, 232] on button "18" at bounding box center [292, 228] width 27 height 15
type input "[DATE]"
click at [336, 152] on input "14:02" at bounding box center [336, 151] width 51 height 16
click at [353, 151] on input "14:02" at bounding box center [336, 151] width 51 height 16
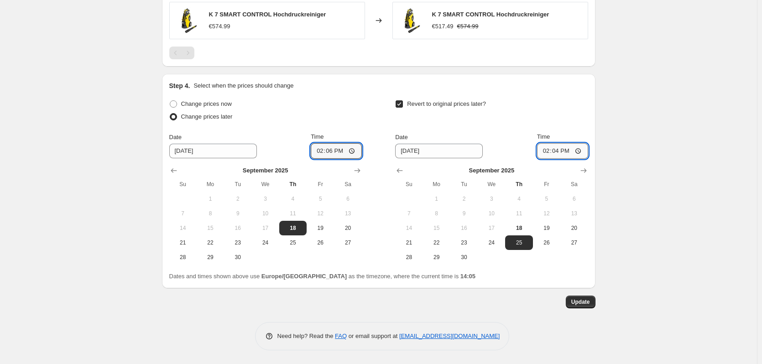
type input "14:06"
click at [572, 153] on input "14:04" at bounding box center [562, 151] width 51 height 16
click at [581, 152] on input "14:04" at bounding box center [562, 151] width 51 height 16
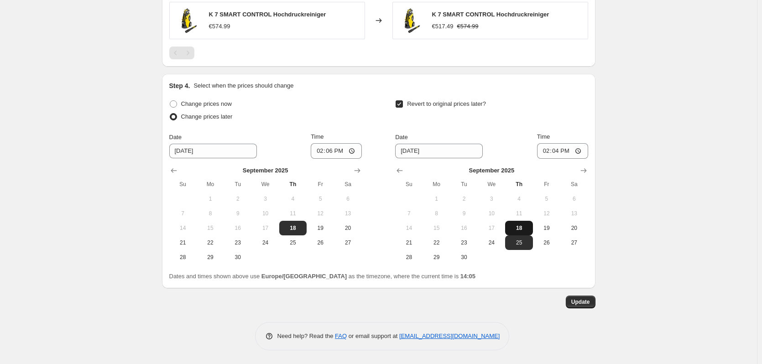
click at [521, 225] on span "18" at bounding box center [519, 227] width 20 height 7
type input "[DATE]"
click at [563, 156] on input "14:04" at bounding box center [562, 151] width 51 height 16
click at [578, 149] on input "14:04" at bounding box center [562, 151] width 51 height 16
type input "14:08"
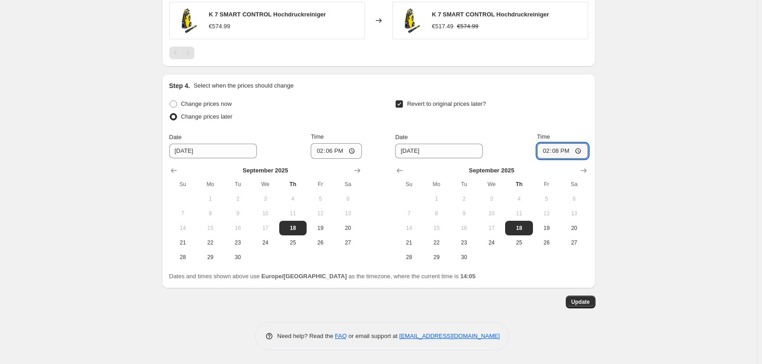
click at [581, 303] on span "Update" at bounding box center [580, 301] width 19 height 7
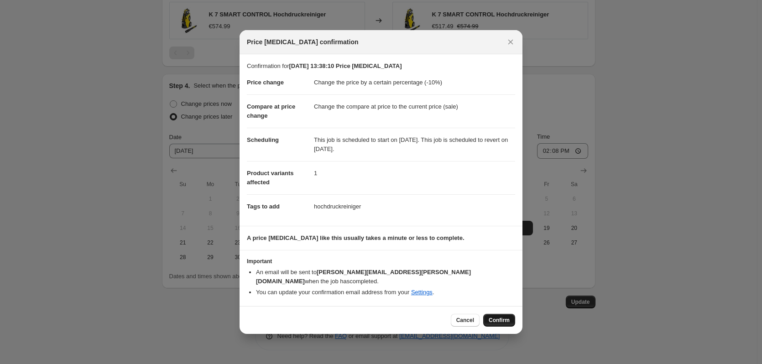
click at [499, 317] on span "Confirm" at bounding box center [498, 320] width 21 height 7
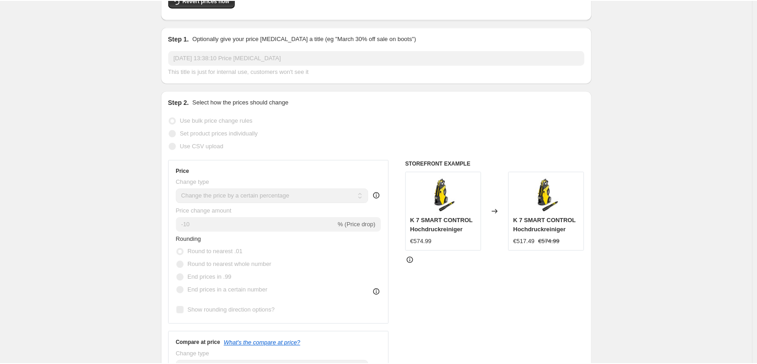
scroll to position [6, 0]
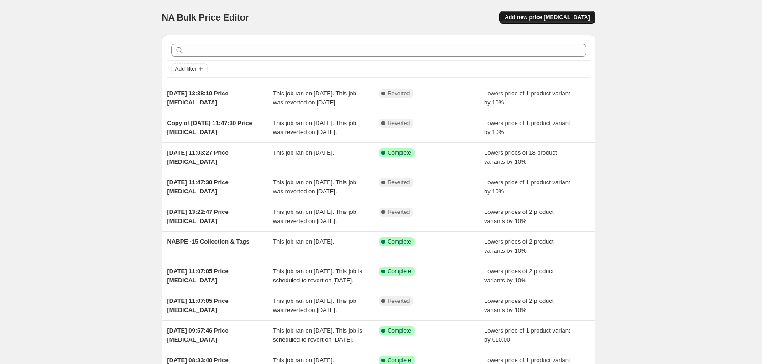
click at [560, 20] on span "Add new price [MEDICAL_DATA]" at bounding box center [546, 17] width 85 height 7
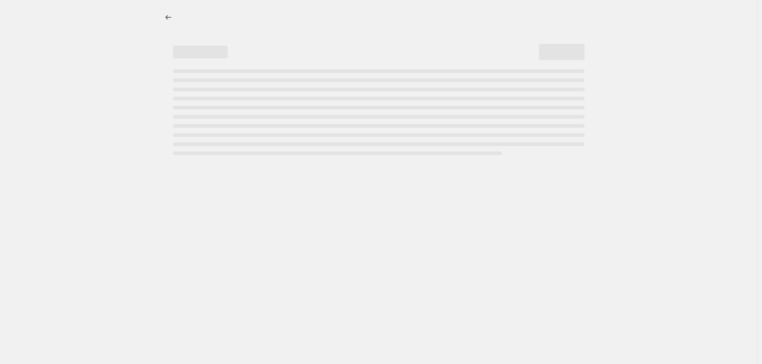
select select "percentage"
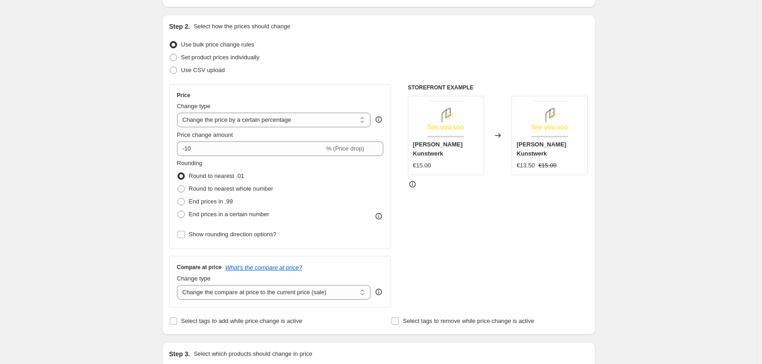
scroll to position [91, 0]
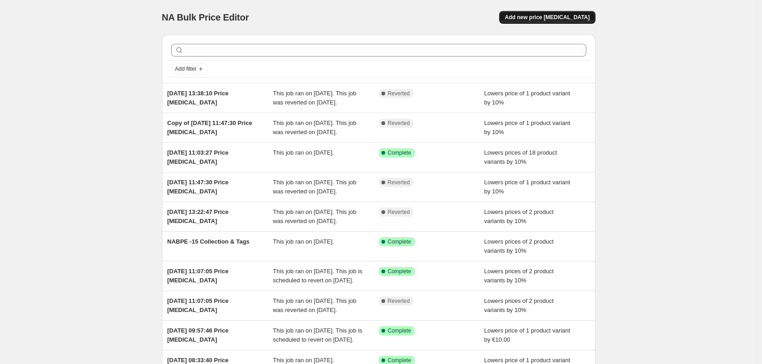
click at [536, 23] on button "Add new price [MEDICAL_DATA]" at bounding box center [547, 17] width 96 height 13
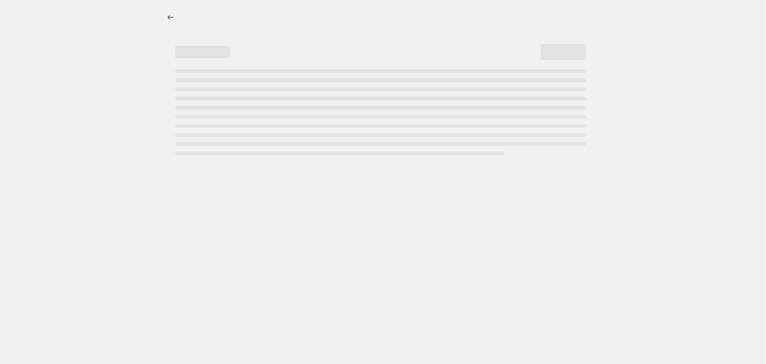
select select "percentage"
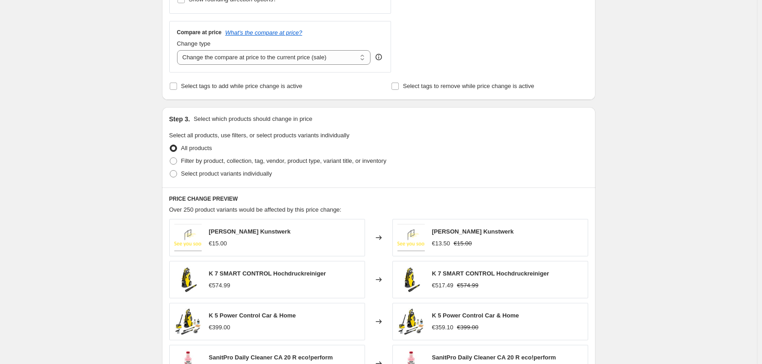
scroll to position [319, 0]
click at [177, 85] on input "Select tags to add while price change is active" at bounding box center [173, 85] width 7 height 7
checkbox input "true"
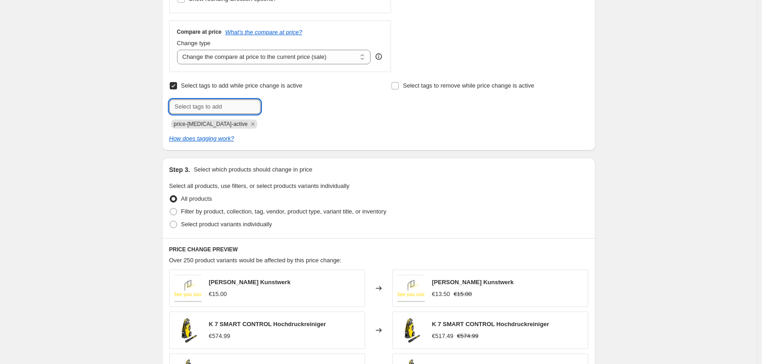
click at [190, 106] on input "text" at bounding box center [214, 106] width 91 height 15
type input "h"
type input "hochdruckreiniger"
click at [293, 107] on span "hochdruckrei..." at bounding box center [299, 106] width 39 height 6
click at [251, 124] on icon "Remove price-change-job-active" at bounding box center [252, 123] width 3 height 3
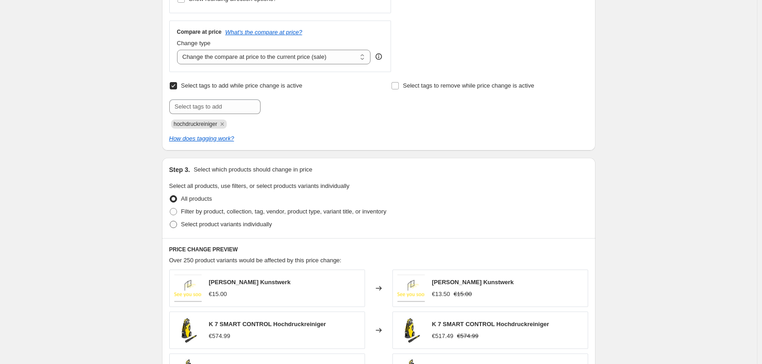
click at [175, 225] on span at bounding box center [173, 224] width 7 height 7
click at [170, 221] on input "Select product variants individually" at bounding box center [170, 221] width 0 height 0
radio input "true"
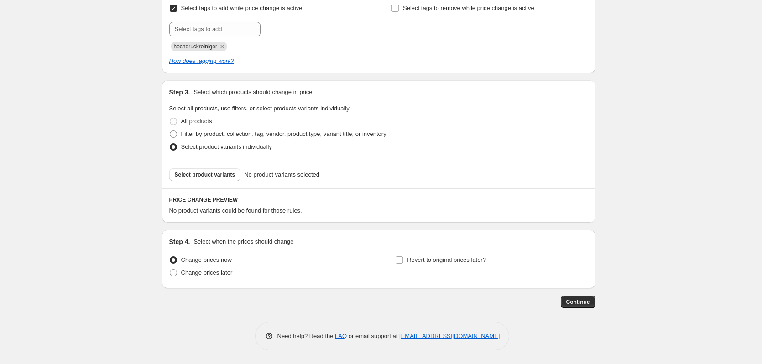
scroll to position [397, 0]
click at [230, 178] on button "Select product variants" at bounding box center [205, 174] width 72 height 13
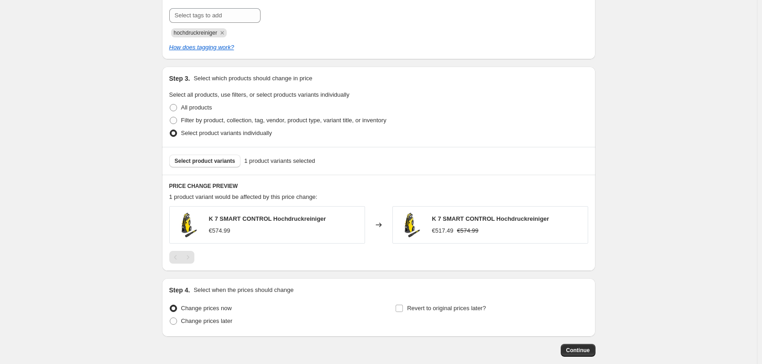
scroll to position [459, 0]
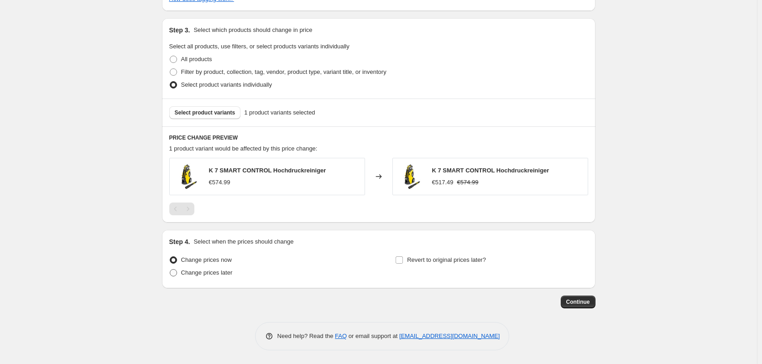
click at [177, 275] on span at bounding box center [173, 272] width 7 height 7
click at [170, 270] on input "Change prices later" at bounding box center [170, 269] width 0 height 0
radio input "true"
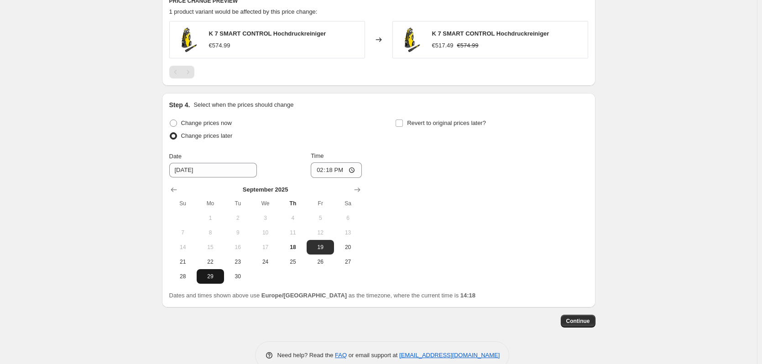
scroll to position [615, 0]
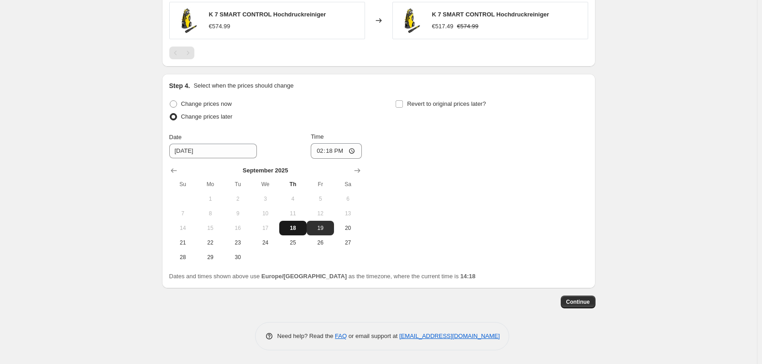
click at [301, 227] on span "18" at bounding box center [293, 227] width 20 height 7
type input "[DATE]"
click at [349, 152] on input "14:18" at bounding box center [336, 151] width 51 height 16
click at [356, 148] on input "14:18" at bounding box center [336, 151] width 51 height 16
type input "14:19"
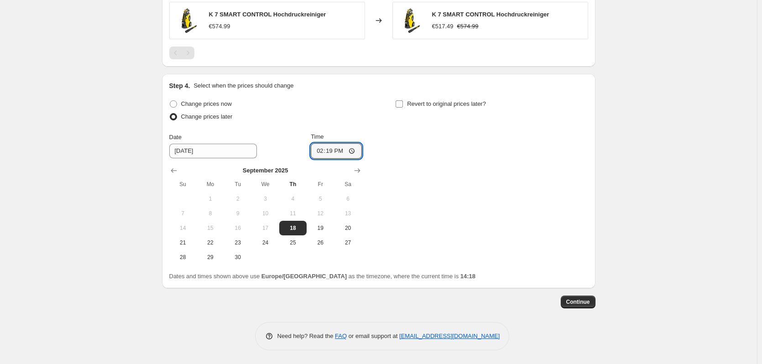
click at [403, 104] on input "Revert to original prices later?" at bounding box center [398, 103] width 7 height 7
checkbox input "true"
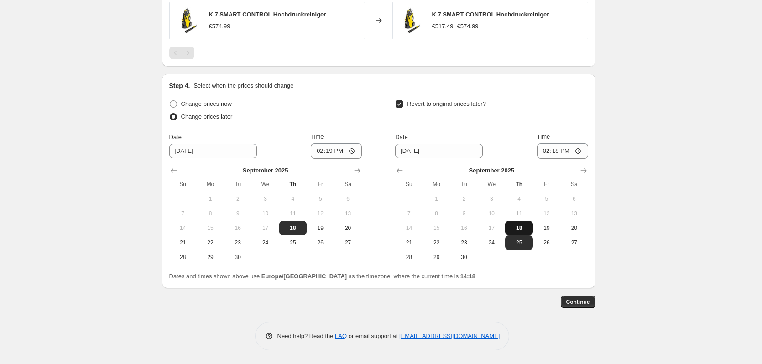
click at [523, 226] on span "18" at bounding box center [519, 227] width 20 height 7
type input "[DATE]"
click at [581, 149] on input "14:18" at bounding box center [562, 151] width 51 height 16
type input "14:21"
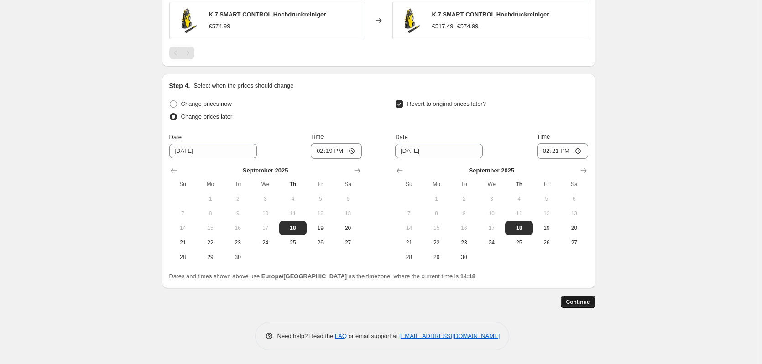
click at [578, 299] on span "Continue" at bounding box center [578, 301] width 24 height 7
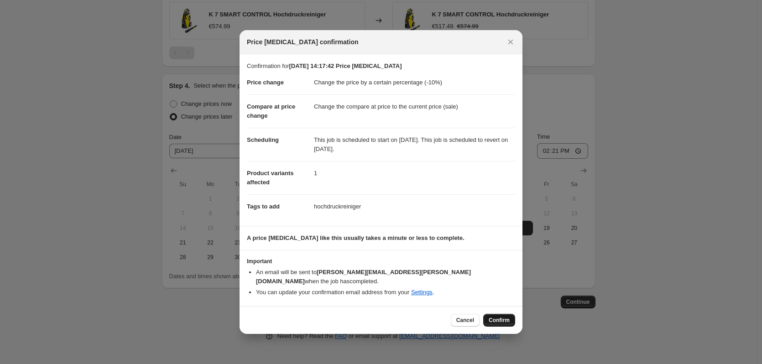
click at [504, 319] on span "Confirm" at bounding box center [498, 320] width 21 height 7
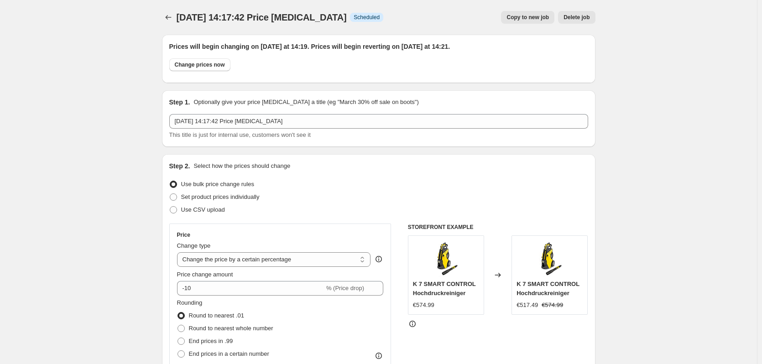
scroll to position [615, 0]
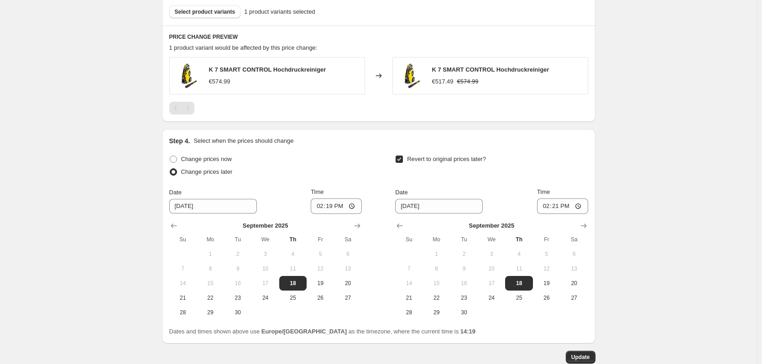
select select "percentage"
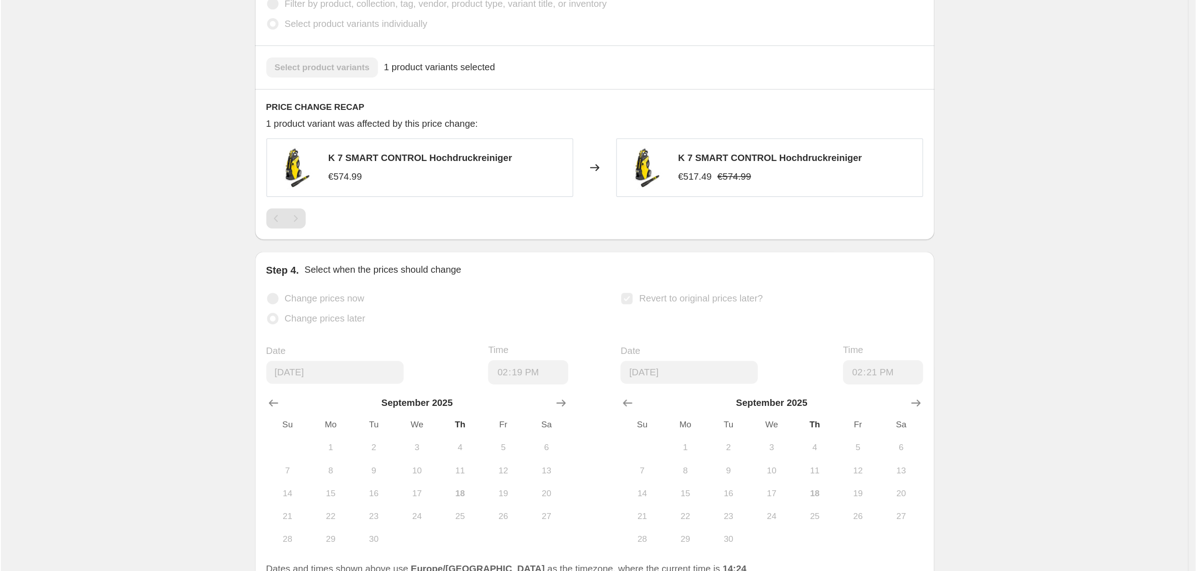
scroll to position [0, 0]
